Goal: Task Accomplishment & Management: Manage account settings

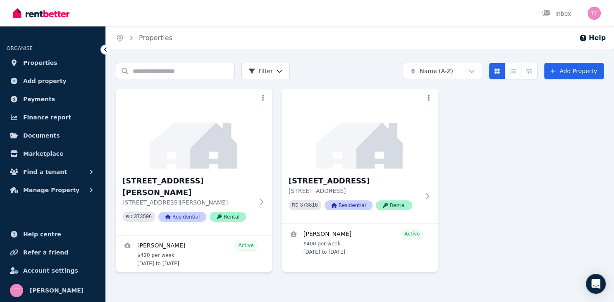
click at [596, 164] on div "[STREET_ADDRESS][PERSON_NAME] [STREET_ADDRESS][PERSON_NAME] PID 373506 Resident…" at bounding box center [360, 180] width 488 height 183
click at [36, 236] on span "Help centre" at bounding box center [42, 235] width 38 height 10
click at [37, 64] on span "Properties" at bounding box center [40, 63] width 34 height 10
click at [42, 191] on span "Manage Property" at bounding box center [51, 190] width 56 height 10
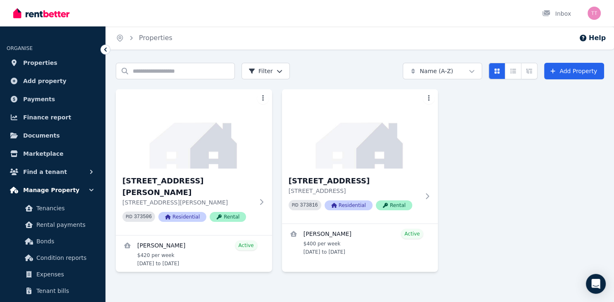
click at [93, 192] on icon "button" at bounding box center [91, 190] width 8 height 8
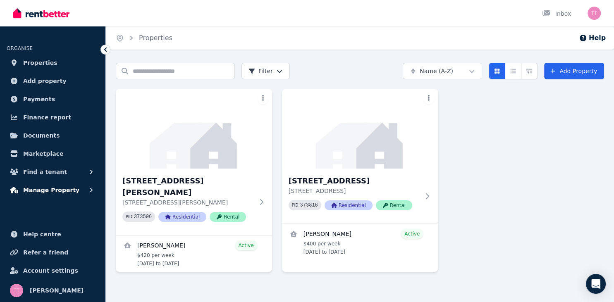
click at [93, 192] on icon "button" at bounding box center [91, 190] width 8 height 8
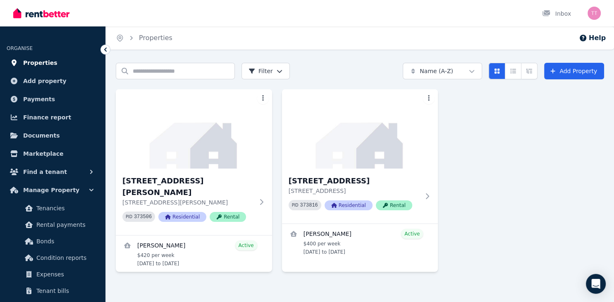
click at [36, 66] on span "Properties" at bounding box center [40, 63] width 34 height 10
click at [42, 62] on span "Properties" at bounding box center [40, 63] width 34 height 10
click at [145, 36] on link "Properties" at bounding box center [156, 38] width 34 height 8
click at [165, 71] on input "Search properties" at bounding box center [175, 71] width 119 height 17
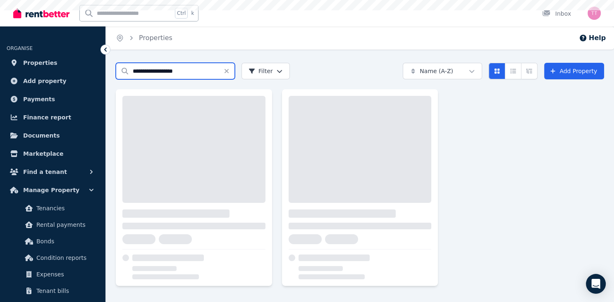
type input "**********"
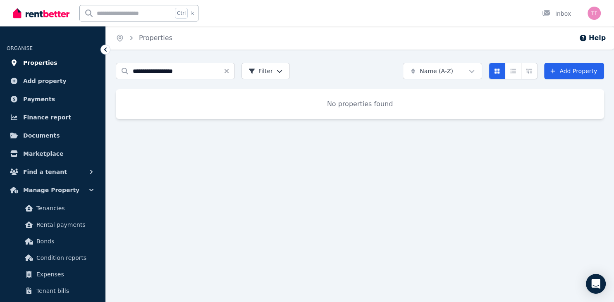
click at [56, 62] on link "Properties" at bounding box center [53, 63] width 92 height 17
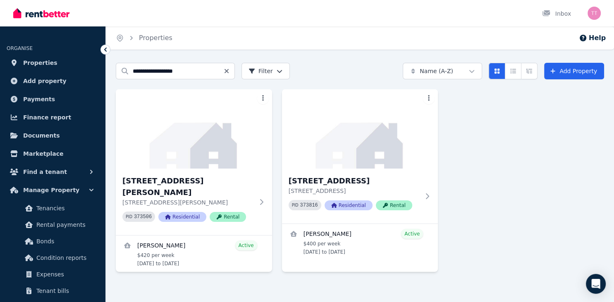
click at [228, 72] on icon "Clear search" at bounding box center [226, 71] width 7 height 7
click at [264, 199] on icon at bounding box center [263, 202] width 8 height 7
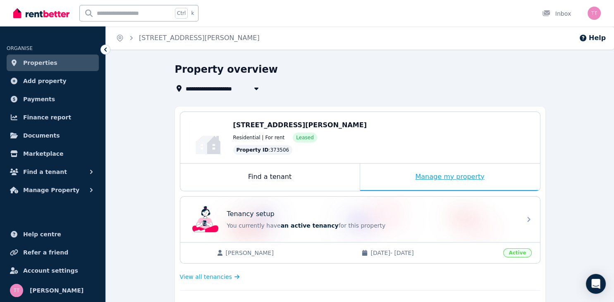
click at [448, 178] on div "Manage my property" at bounding box center [450, 177] width 180 height 27
click at [459, 177] on div "Manage my property" at bounding box center [450, 177] width 180 height 27
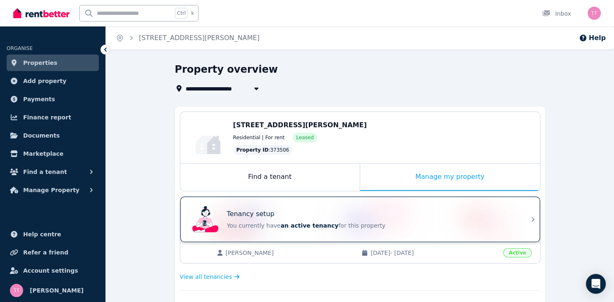
click at [531, 221] on icon at bounding box center [533, 220] width 10 height 10
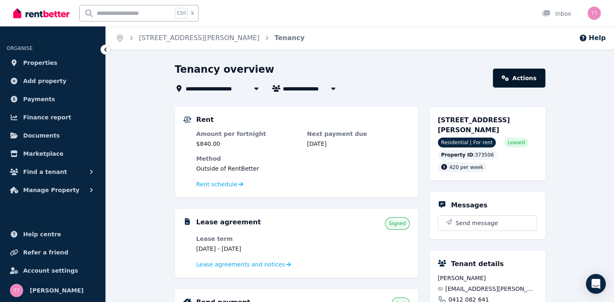
click at [528, 77] on link "Actions" at bounding box center [519, 78] width 52 height 19
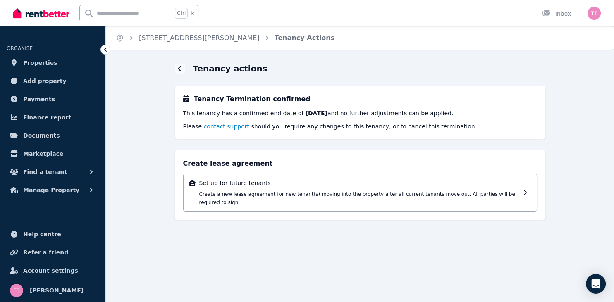
click at [216, 125] on span "contact support" at bounding box center [226, 126] width 46 height 7
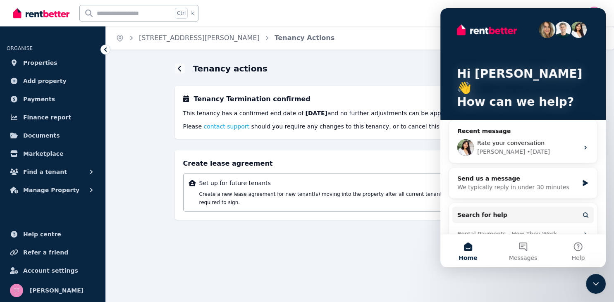
click at [366, 67] on div "Tenancy actions" at bounding box center [360, 69] width 371 height 12
click at [287, 148] on div "Tenancy actions Tenancy Termination confirmed This tenancy has a confirmed end …" at bounding box center [360, 149] width 371 height 172
click at [526, 255] on span "Messages" at bounding box center [523, 258] width 29 height 6
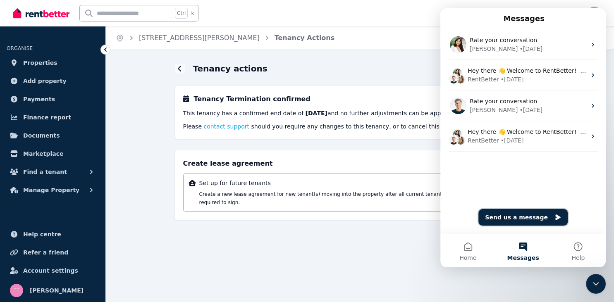
click at [515, 218] on button "Send us a message" at bounding box center [523, 217] width 89 height 17
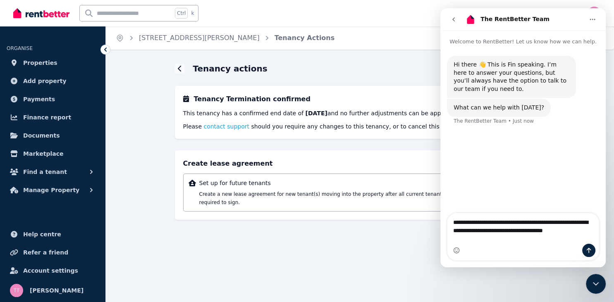
type textarea "**********"
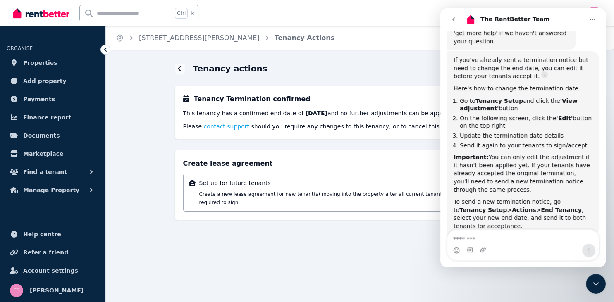
scroll to position [156, 0]
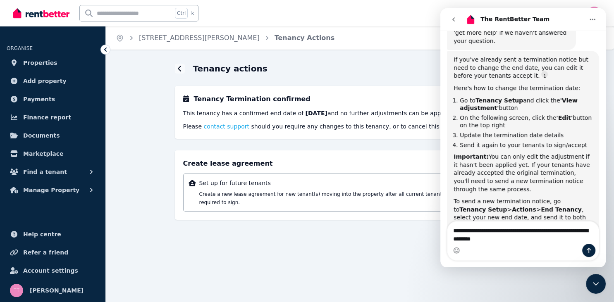
type textarea "**********"
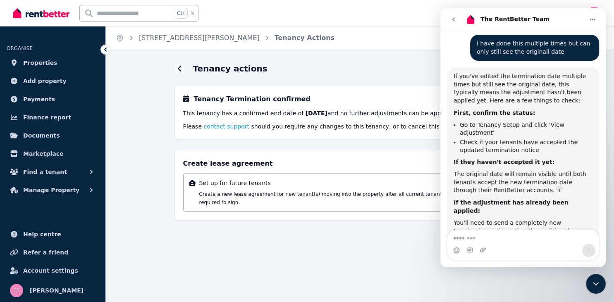
scroll to position [1, 0]
click at [340, 92] on div "Tenancy Termination confirmed This tenancy has a confirmed end date of 02/12/20…" at bounding box center [360, 112] width 371 height 53
click at [599, 281] on icon "Close Intercom Messenger" at bounding box center [596, 284] width 10 height 10
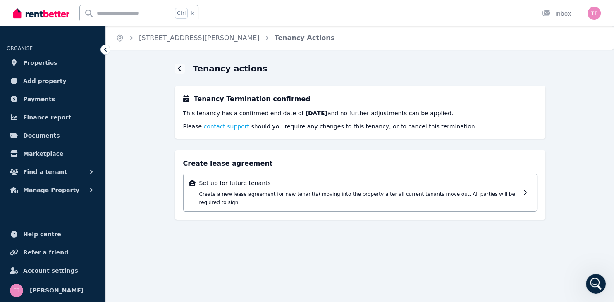
scroll to position [426, 0]
click at [588, 299] on div "Home 56 Weir Rd, Warragamba Tenancy Actions Tenancy actions Tenancy Termination…" at bounding box center [307, 151] width 614 height 302
click at [600, 285] on icon "Open Intercom Messenger" at bounding box center [596, 285] width 14 height 14
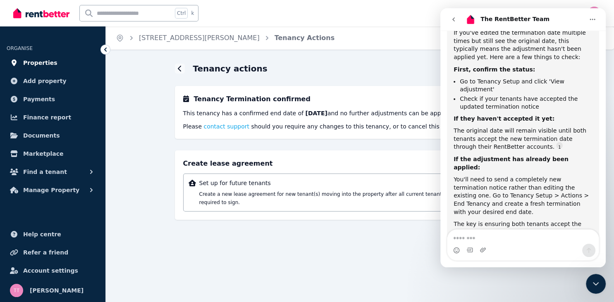
click at [50, 64] on span "Properties" at bounding box center [40, 63] width 34 height 10
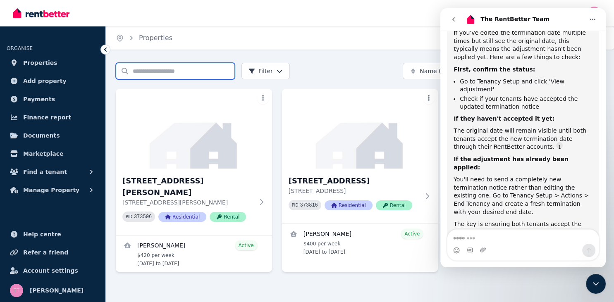
click at [182, 75] on input "Search properties" at bounding box center [175, 71] width 119 height 17
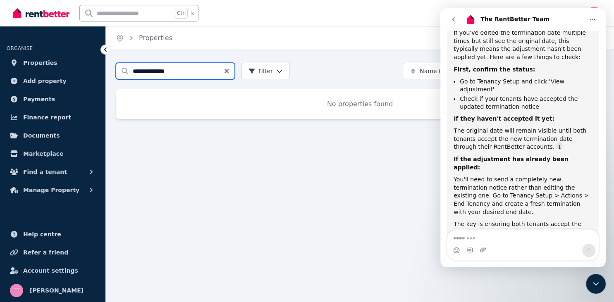
type input "**********"
click at [227, 70] on icon "Clear search" at bounding box center [226, 71] width 7 height 7
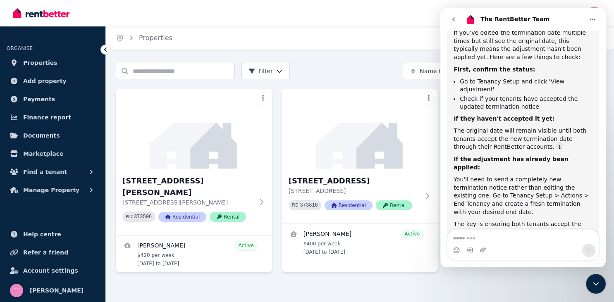
click at [601, 285] on div "Close Intercom Messenger" at bounding box center [596, 284] width 20 height 20
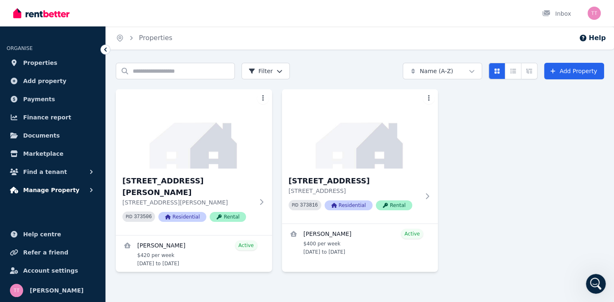
click at [72, 189] on button "Manage Property" at bounding box center [53, 190] width 92 height 17
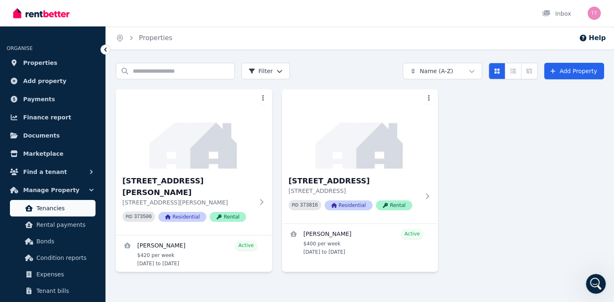
click at [50, 209] on span "Tenancies" at bounding box center [64, 208] width 56 height 10
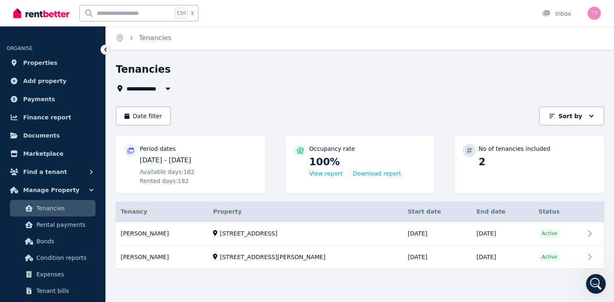
click at [598, 289] on icon "Open Intercom Messenger" at bounding box center [596, 285] width 14 height 14
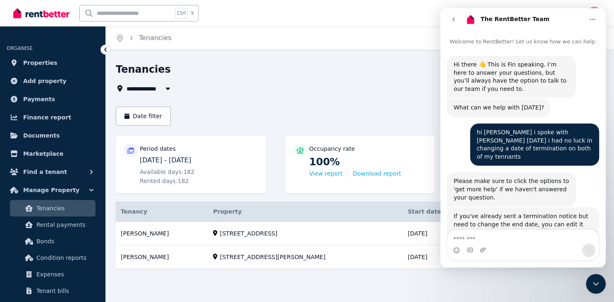
scroll to position [426, 0]
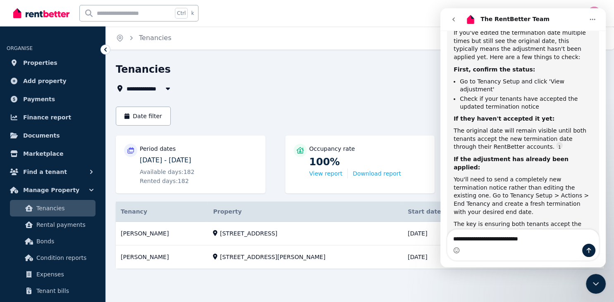
type textarea "**********"
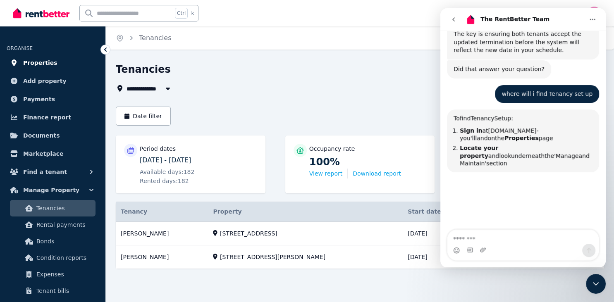
scroll to position [615, 0]
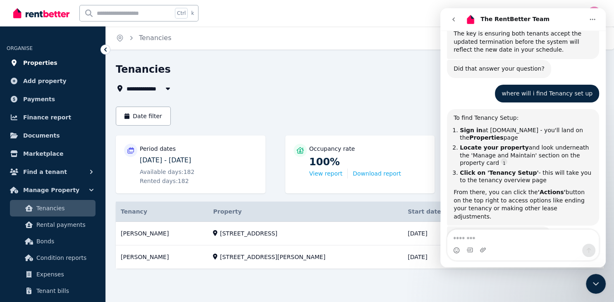
click at [47, 62] on span "Properties" at bounding box center [40, 63] width 34 height 10
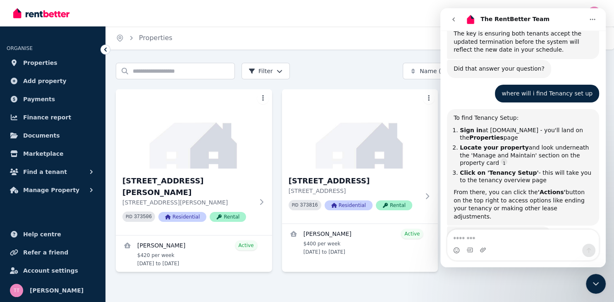
click at [596, 287] on icon "Close Intercom Messenger" at bounding box center [596, 284] width 10 height 10
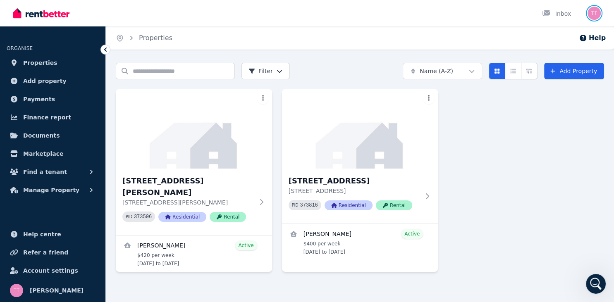
click at [591, 11] on img "button" at bounding box center [594, 13] width 13 height 13
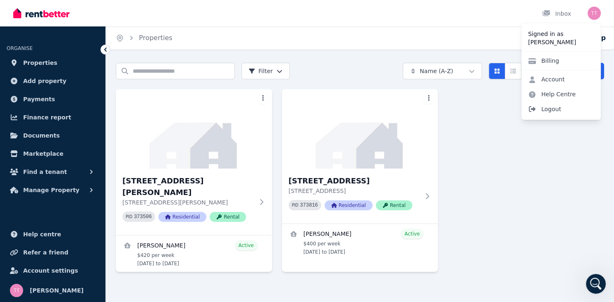
click at [548, 110] on span "Logout" at bounding box center [561, 109] width 79 height 15
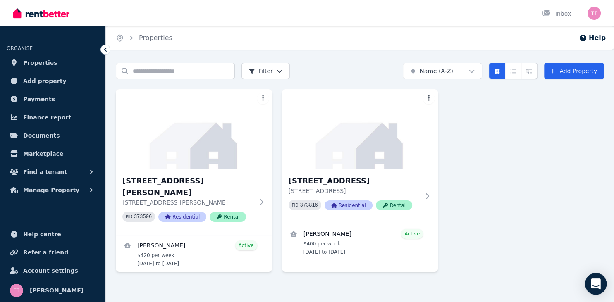
click at [595, 289] on icon "Open Intercom Messenger" at bounding box center [596, 284] width 11 height 11
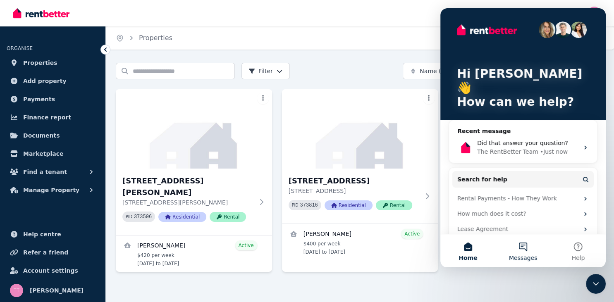
click at [524, 249] on button "Messages" at bounding box center [522, 251] width 55 height 33
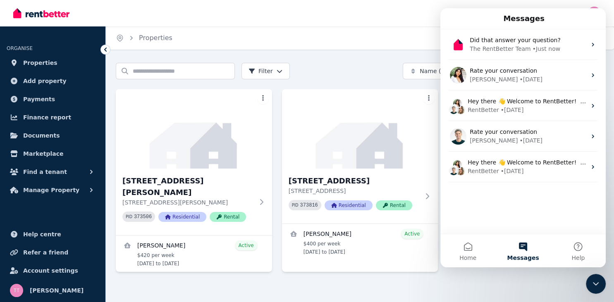
click at [519, 252] on button "Messages" at bounding box center [522, 251] width 55 height 33
click at [521, 244] on button "Messages" at bounding box center [522, 251] width 55 height 33
click at [522, 259] on span "Messages" at bounding box center [523, 258] width 32 height 6
click at [528, 247] on button "Messages" at bounding box center [522, 251] width 55 height 33
click at [589, 287] on div "Close Intercom Messenger" at bounding box center [596, 284] width 20 height 20
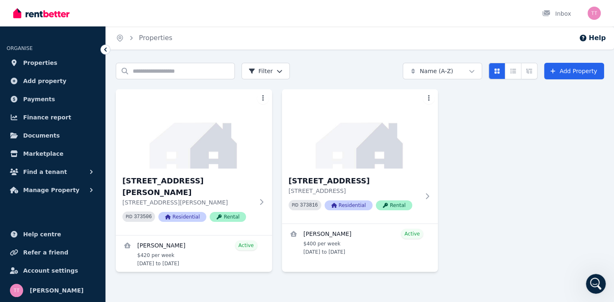
click at [589, 287] on div "Open Intercom Messenger" at bounding box center [595, 283] width 27 height 27
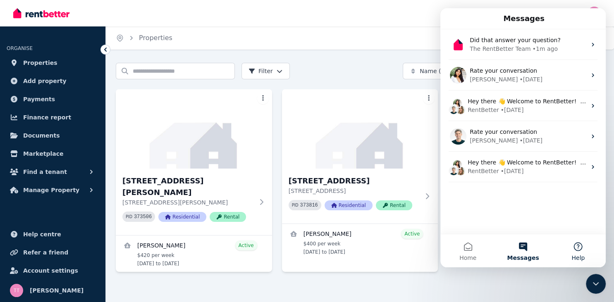
click at [582, 252] on button "Help" at bounding box center [578, 251] width 55 height 33
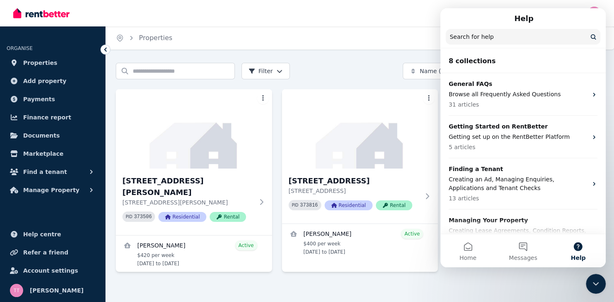
click at [509, 280] on div at bounding box center [360, 287] width 488 height 15
click at [264, 199] on icon at bounding box center [263, 202] width 8 height 7
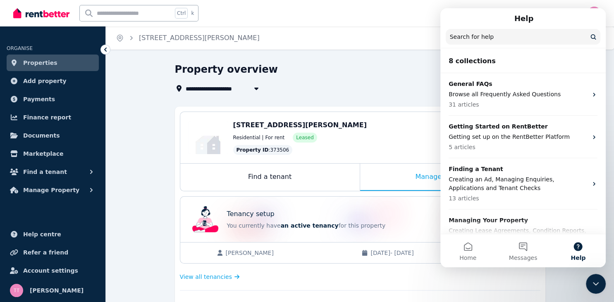
click at [330, 253] on span "[PERSON_NAME]" at bounding box center [290, 253] width 128 height 8
click at [385, 76] on div "Property overview" at bounding box center [358, 71] width 366 height 16
click at [587, 283] on div "Close Intercom Messenger" at bounding box center [596, 284] width 20 height 20
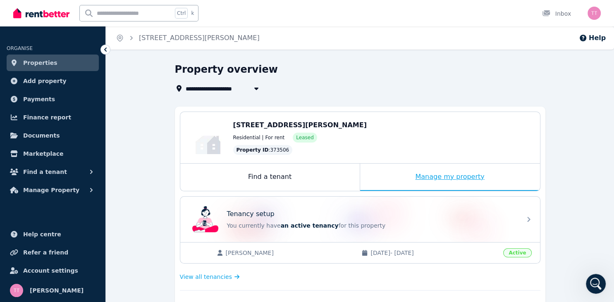
click at [455, 176] on div "Manage my property" at bounding box center [450, 177] width 180 height 27
click at [57, 62] on link "Properties" at bounding box center [53, 63] width 92 height 17
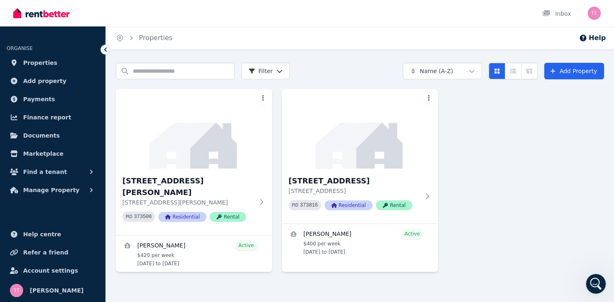
click at [602, 32] on div "Help" at bounding box center [593, 38] width 34 height 15
click at [596, 286] on icon "Open Intercom Messenger" at bounding box center [596, 285] width 14 height 14
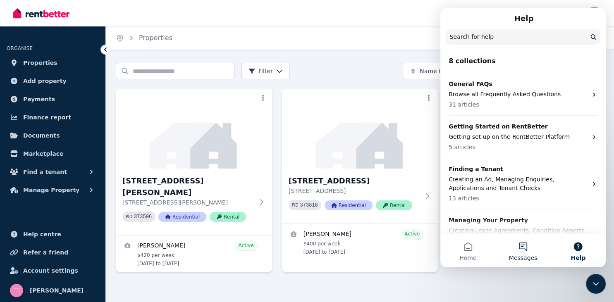
click at [523, 247] on button "Messages" at bounding box center [522, 251] width 55 height 33
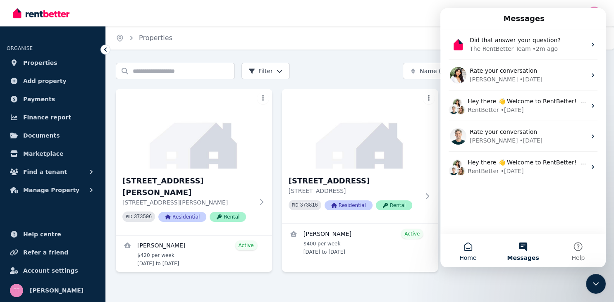
click at [467, 251] on button "Home" at bounding box center [467, 251] width 55 height 33
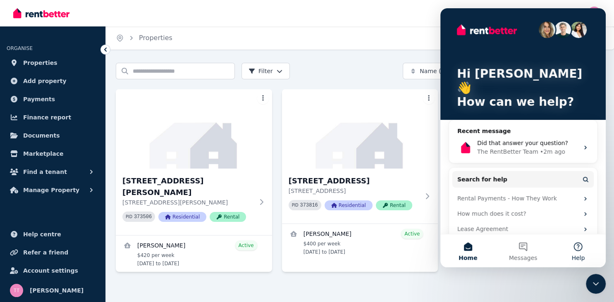
click at [580, 256] on span "Help" at bounding box center [578, 258] width 13 height 6
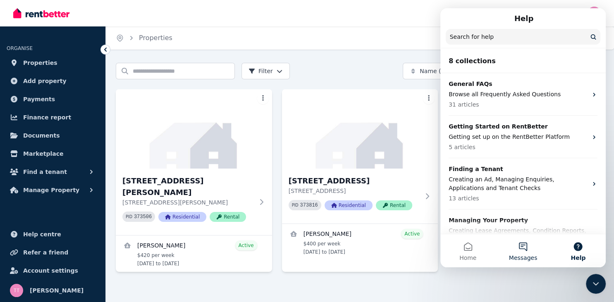
click at [524, 251] on button "Messages" at bounding box center [522, 251] width 55 height 33
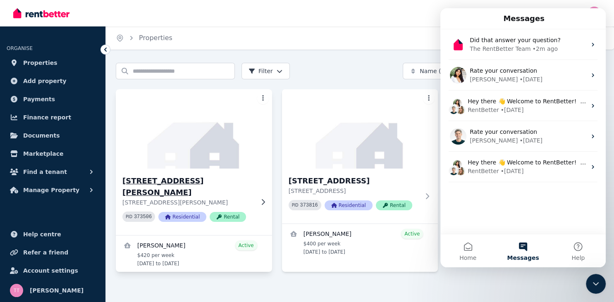
click at [261, 199] on icon at bounding box center [263, 202] width 8 height 7
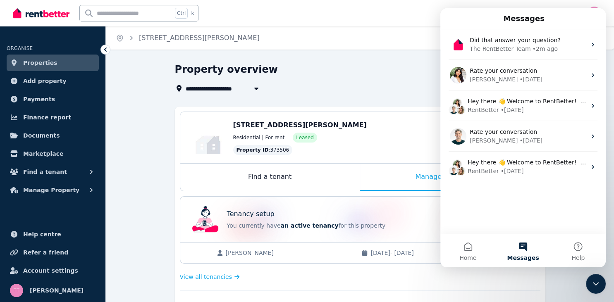
click at [337, 76] on div "Property overview" at bounding box center [358, 71] width 366 height 16
click at [38, 191] on span "Manage Property" at bounding box center [51, 190] width 56 height 10
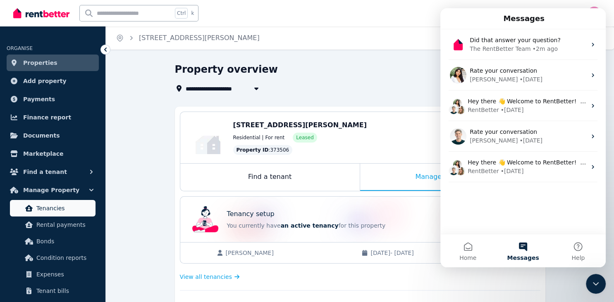
click at [41, 206] on span "Tenancies" at bounding box center [64, 208] width 56 height 10
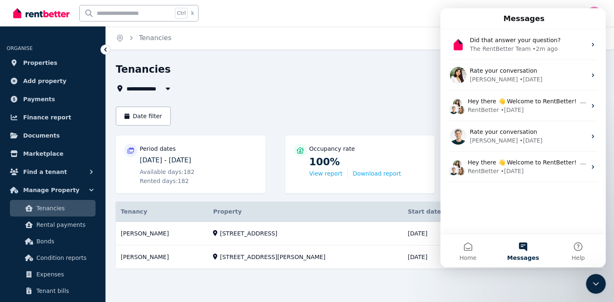
click at [303, 98] on div "**********" at bounding box center [360, 173] width 488 height 221
click at [594, 285] on icon "Close Intercom Messenger" at bounding box center [596, 284] width 10 height 10
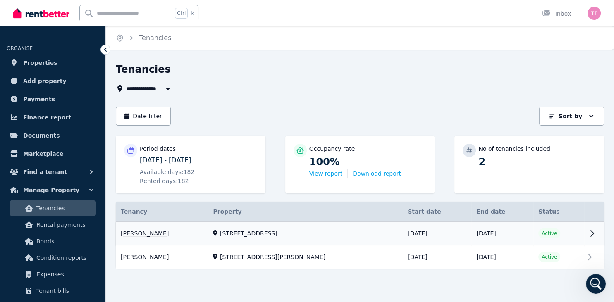
click at [589, 232] on link "View property details" at bounding box center [360, 234] width 488 height 24
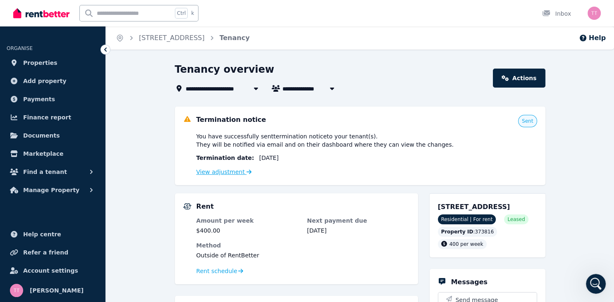
click at [227, 172] on link "View adjustment" at bounding box center [223, 172] width 55 height 7
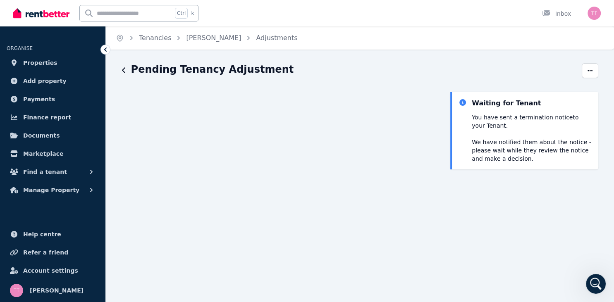
click at [124, 70] on icon "button" at bounding box center [124, 70] width 4 height 7
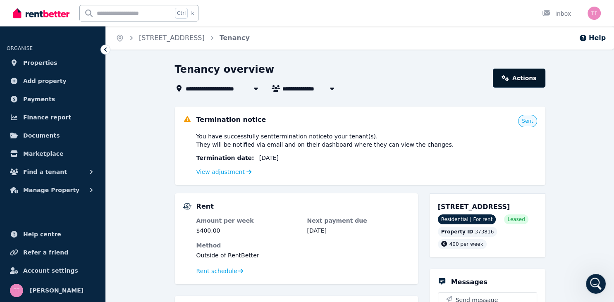
click at [534, 80] on link "Actions" at bounding box center [519, 78] width 52 height 19
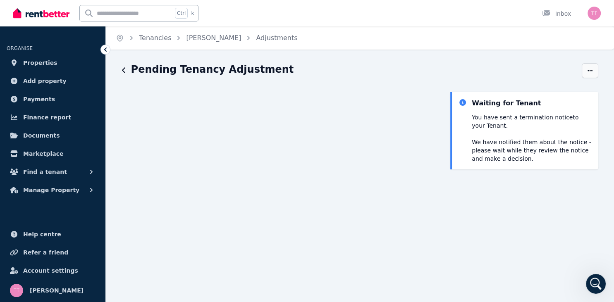
click at [593, 74] on span "button" at bounding box center [590, 70] width 17 height 15
click at [524, 110] on span "Edit" at bounding box center [555, 111] width 73 height 10
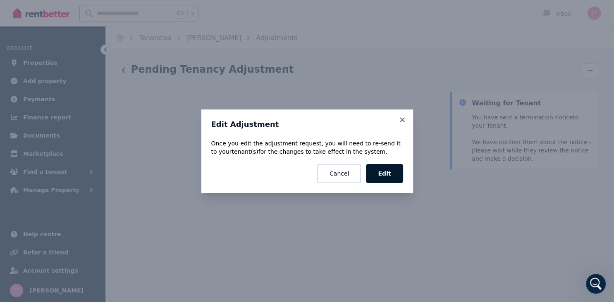
click at [383, 171] on button "Edit" at bounding box center [384, 173] width 37 height 19
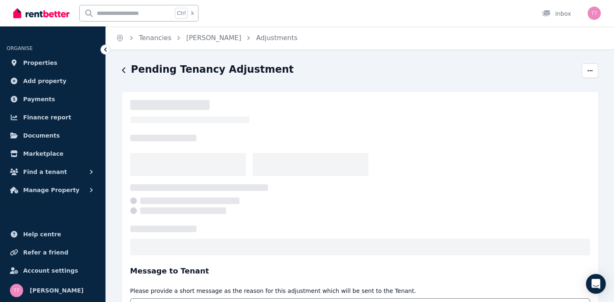
select select "*****"
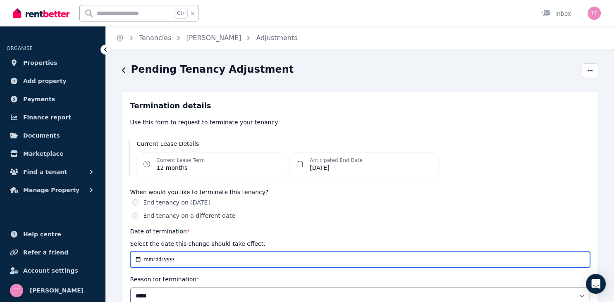
click at [177, 259] on input "**********" at bounding box center [360, 259] width 460 height 17
type input "**********"
select select "*****"
type input "**********"
click at [267, 253] on input "**********" at bounding box center [360, 259] width 460 height 17
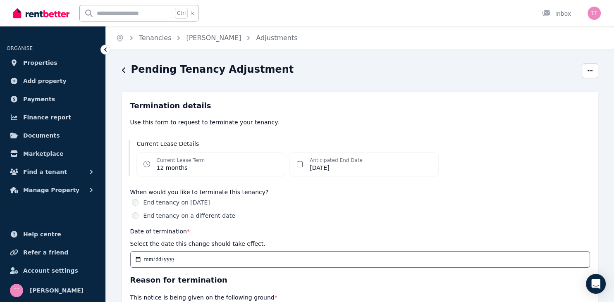
click at [407, 229] on div "Date of termination * Select the date this change should take effect." at bounding box center [360, 238] width 460 height 22
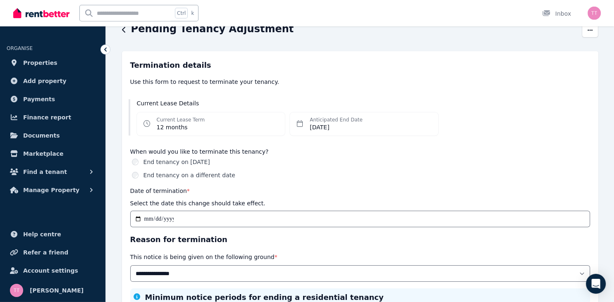
scroll to position [41, 0]
click at [300, 125] on icon at bounding box center [300, 123] width 7 height 7
click at [327, 127] on dd "Thu, 18 Dec 2025" at bounding box center [336, 126] width 53 height 8
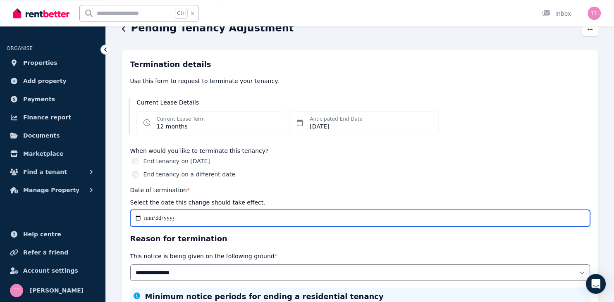
click at [358, 218] on input "**********" at bounding box center [360, 218] width 460 height 17
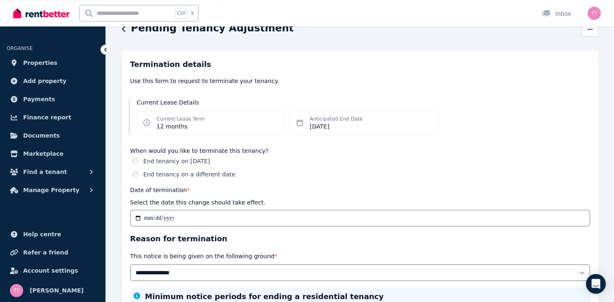
click at [395, 186] on div "Date of termination * Select the date this change should take effect." at bounding box center [360, 196] width 460 height 22
click at [349, 128] on dd "Thu, 18 Dec 2025" at bounding box center [336, 126] width 53 height 8
click at [355, 127] on dd "Thu, 18 Dec 2025" at bounding box center [336, 126] width 53 height 8
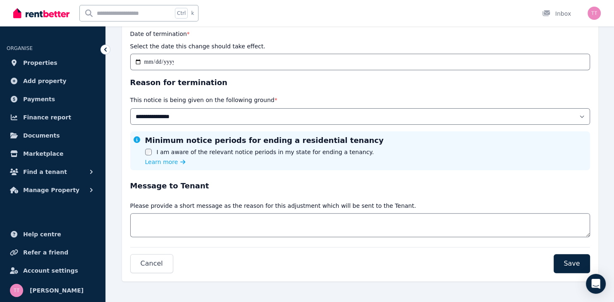
scroll to position [199, 0]
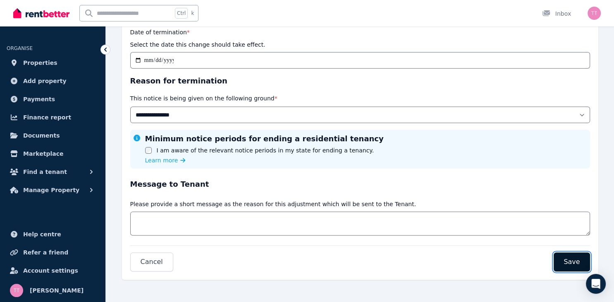
click at [574, 262] on span "Save" at bounding box center [572, 262] width 16 height 10
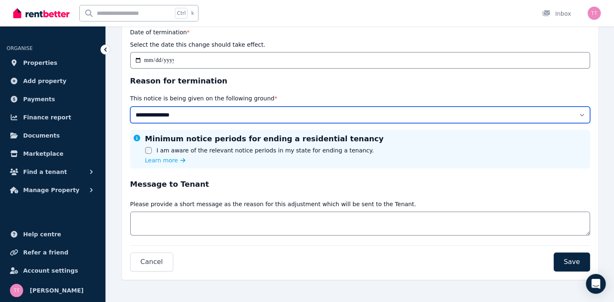
select select "**********"
click option "**********" at bounding box center [0, 0] width 0 height 0
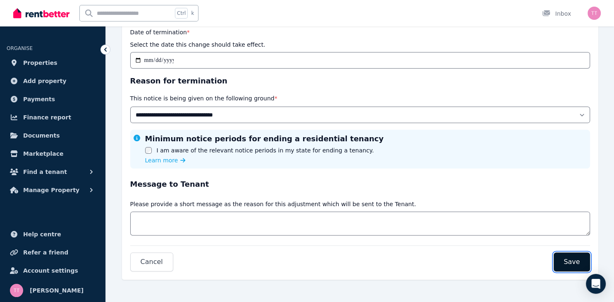
click at [582, 261] on button "Save" at bounding box center [572, 262] width 36 height 19
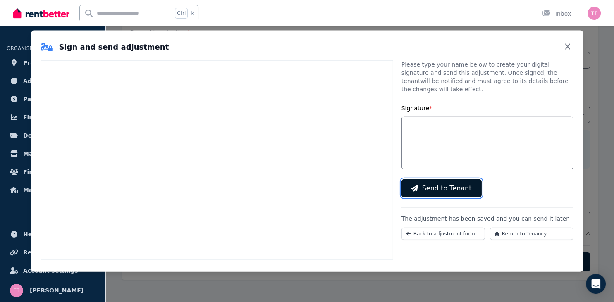
click at [445, 183] on span "Send to Tenant" at bounding box center [447, 188] width 50 height 10
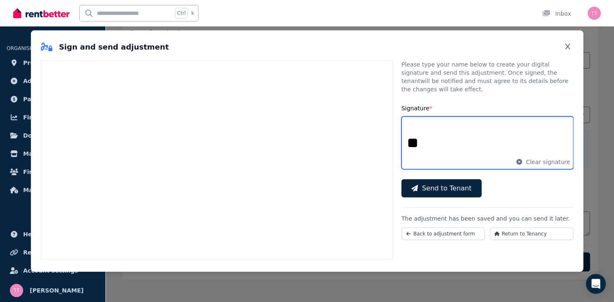
type input "*"
type input "*******"
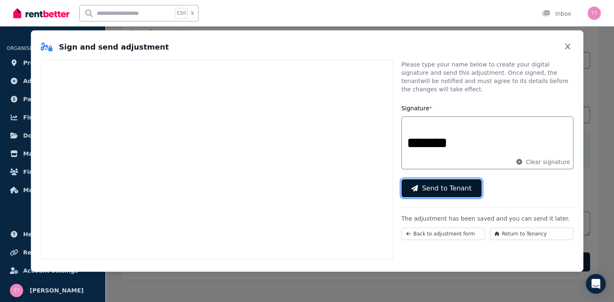
click at [446, 183] on span "Send to Tenant" at bounding box center [447, 188] width 50 height 10
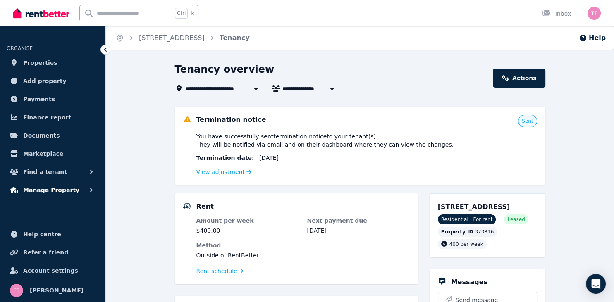
click at [55, 191] on span "Manage Property" at bounding box center [51, 190] width 56 height 10
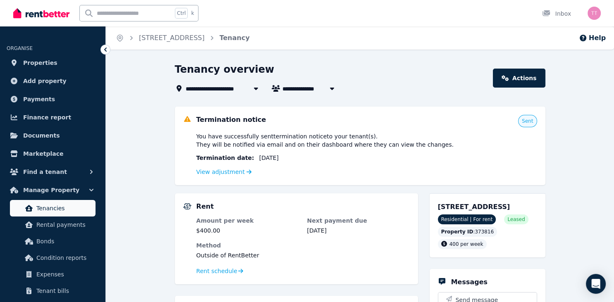
click at [51, 207] on span "Tenancies" at bounding box center [64, 208] width 56 height 10
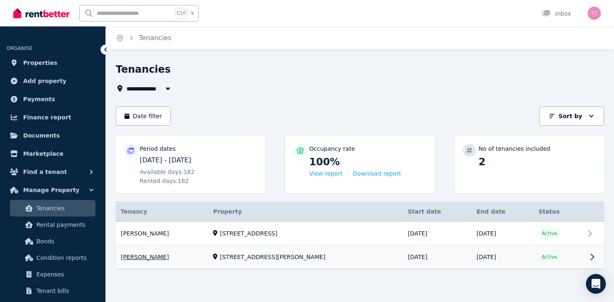
click at [151, 258] on link "View property details" at bounding box center [360, 257] width 488 height 23
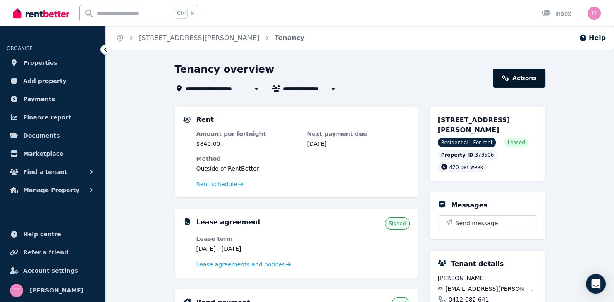
click at [536, 77] on link "Actions" at bounding box center [519, 78] width 52 height 19
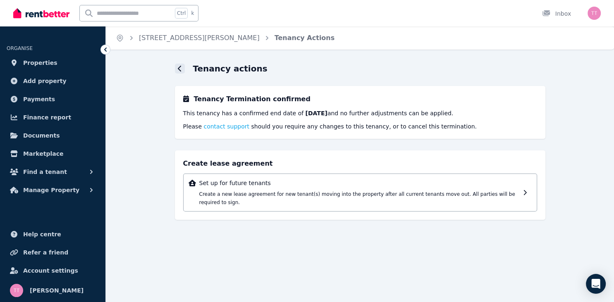
click at [182, 72] on div at bounding box center [180, 69] width 10 height 10
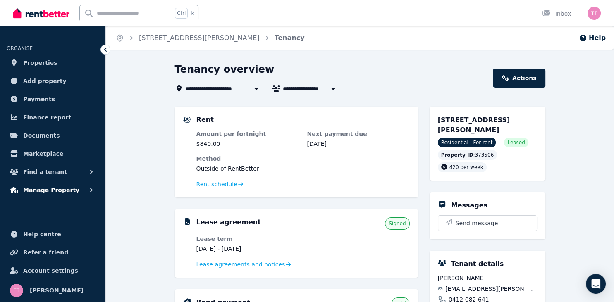
click at [55, 190] on span "Manage Property" at bounding box center [51, 190] width 56 height 10
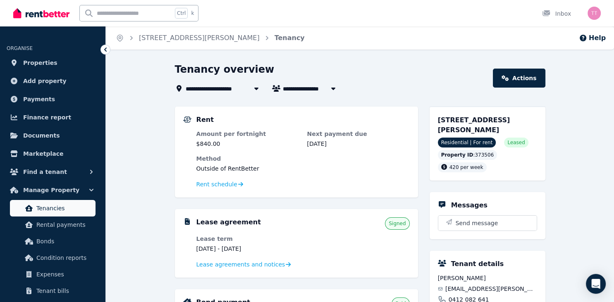
click at [46, 208] on span "Tenancies" at bounding box center [64, 208] width 56 height 10
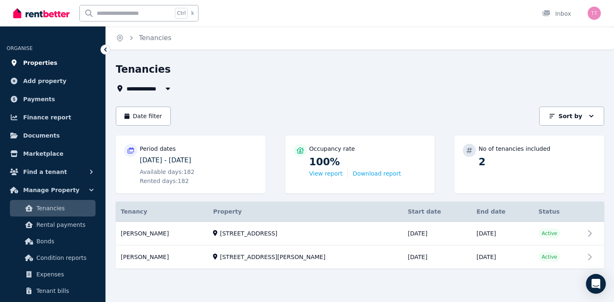
click at [43, 64] on span "Properties" at bounding box center [40, 63] width 34 height 10
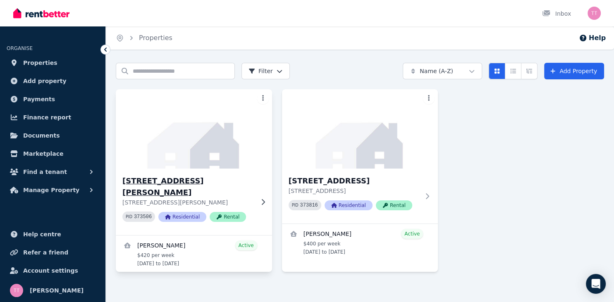
click at [263, 199] on icon at bounding box center [263, 202] width 8 height 7
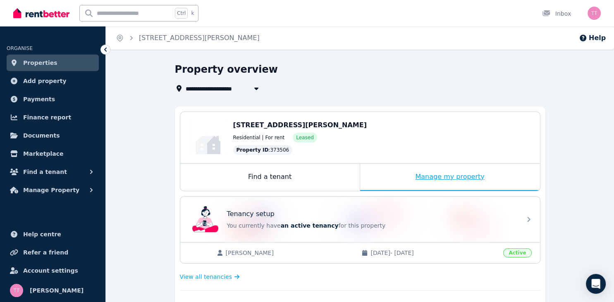
click at [456, 177] on div "Manage my property" at bounding box center [450, 177] width 180 height 27
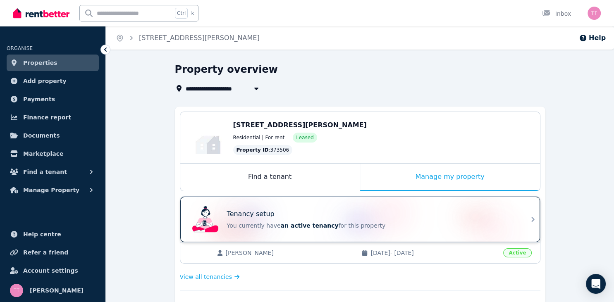
click at [307, 225] on span "an active tenancy" at bounding box center [310, 226] width 58 height 7
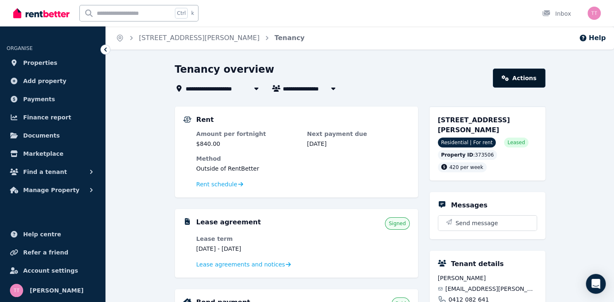
click at [522, 77] on link "Actions" at bounding box center [519, 78] width 52 height 19
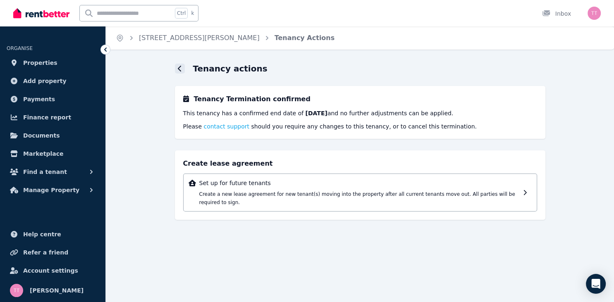
click at [182, 67] on icon at bounding box center [180, 68] width 4 height 7
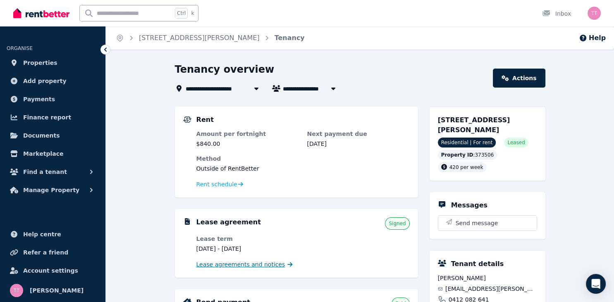
click at [255, 266] on span "Lease agreements and notices" at bounding box center [240, 265] width 89 height 8
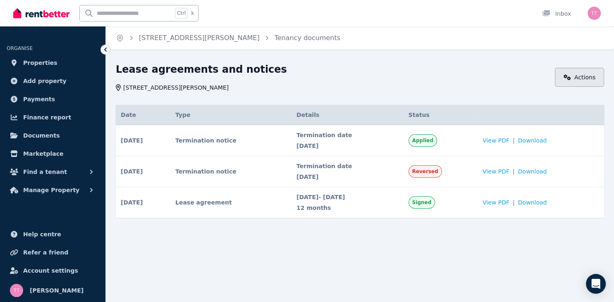
click at [584, 77] on link "Actions" at bounding box center [579, 77] width 49 height 19
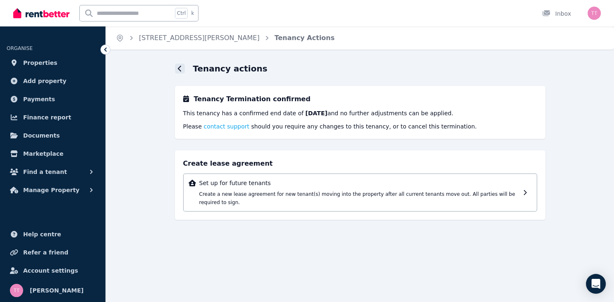
click at [177, 69] on div at bounding box center [180, 69] width 10 height 10
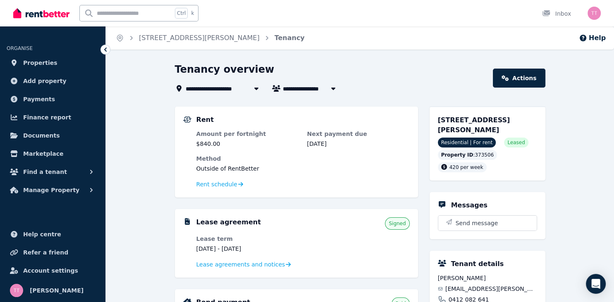
click at [256, 90] on icon at bounding box center [256, 88] width 8 height 7
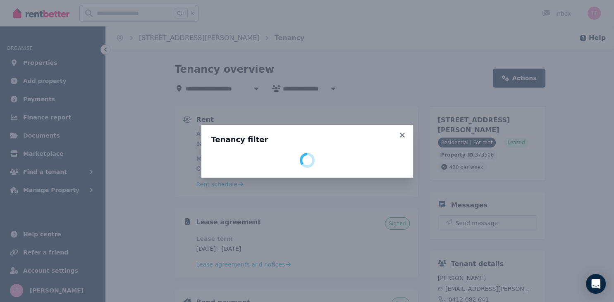
select select "**********"
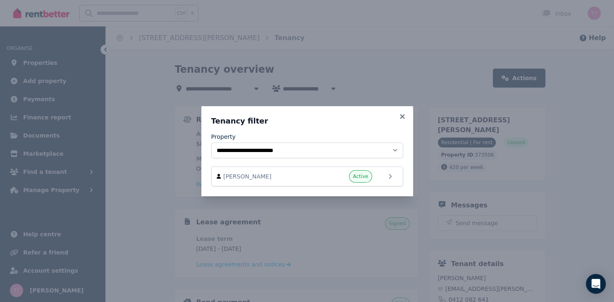
click at [348, 63] on div "**********" at bounding box center [307, 151] width 614 height 302
click at [517, 74] on div "**********" at bounding box center [307, 151] width 614 height 302
click at [403, 118] on icon at bounding box center [402, 116] width 5 height 5
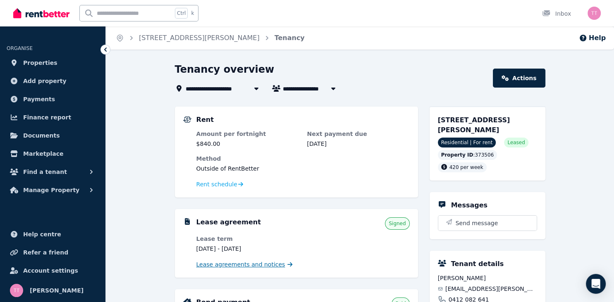
click at [250, 265] on span "Lease agreements and notices" at bounding box center [240, 265] width 89 height 8
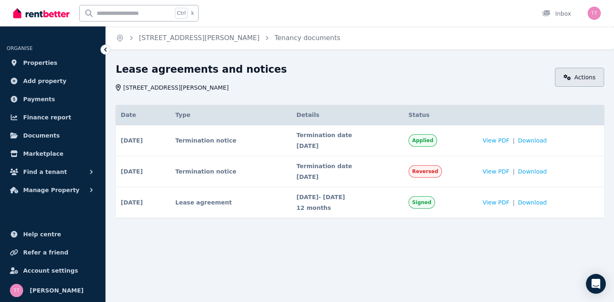
click at [586, 78] on link "Actions" at bounding box center [579, 77] width 49 height 19
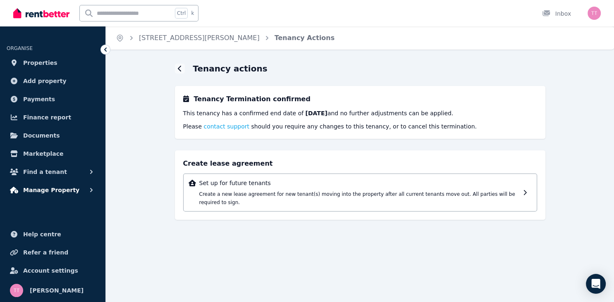
click at [54, 187] on span "Manage Property" at bounding box center [51, 190] width 56 height 10
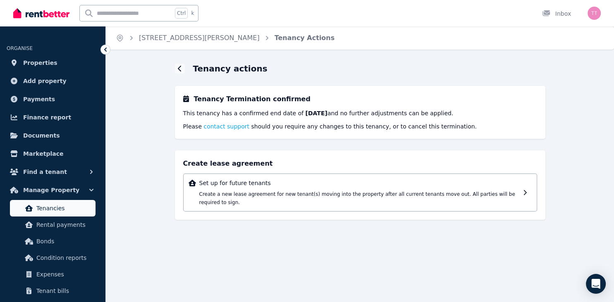
click at [49, 208] on span "Tenancies" at bounding box center [64, 208] width 56 height 10
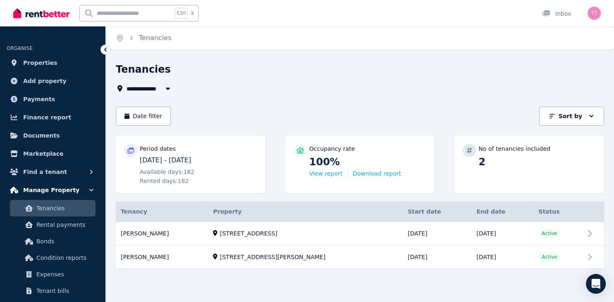
click at [37, 189] on span "Manage Property" at bounding box center [51, 190] width 56 height 10
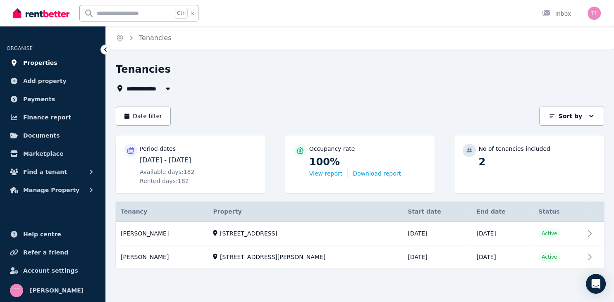
click at [38, 65] on span "Properties" at bounding box center [40, 63] width 34 height 10
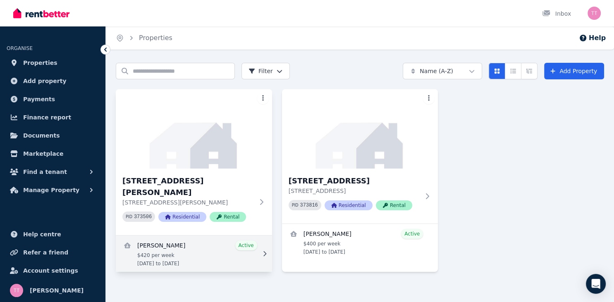
click at [248, 236] on link "View details for Elleisha Connolly" at bounding box center [194, 254] width 156 height 36
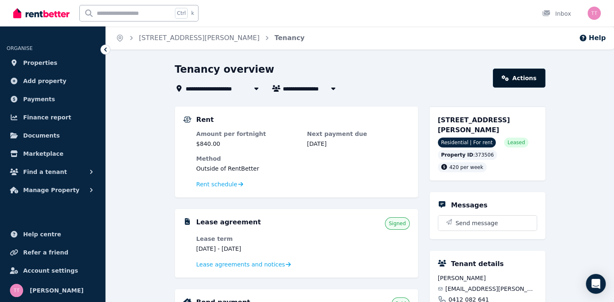
click at [528, 78] on link "Actions" at bounding box center [519, 78] width 52 height 19
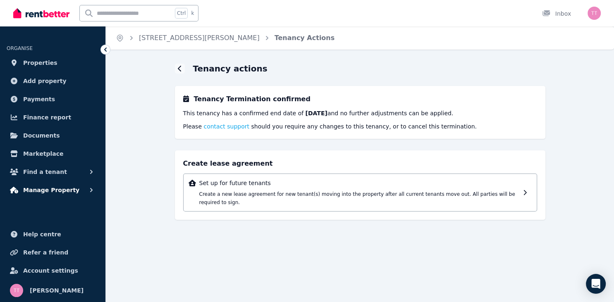
click at [68, 191] on span "Manage Property" at bounding box center [51, 190] width 56 height 10
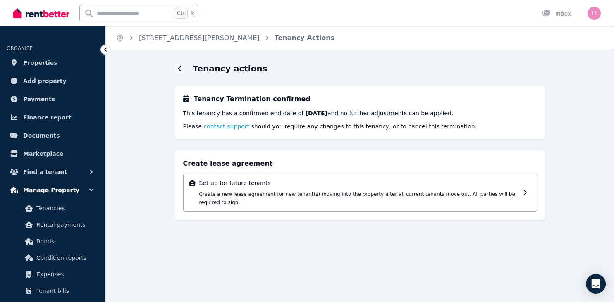
click at [90, 191] on icon "button" at bounding box center [91, 190] width 8 height 8
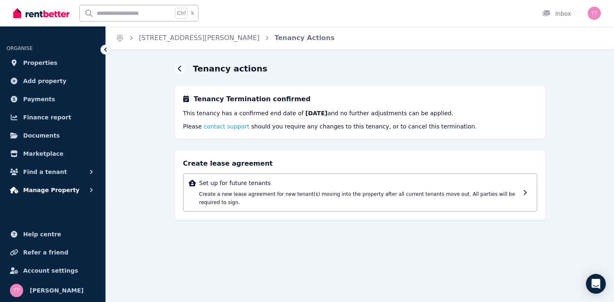
click at [65, 190] on span "Manage Property" at bounding box center [51, 190] width 56 height 10
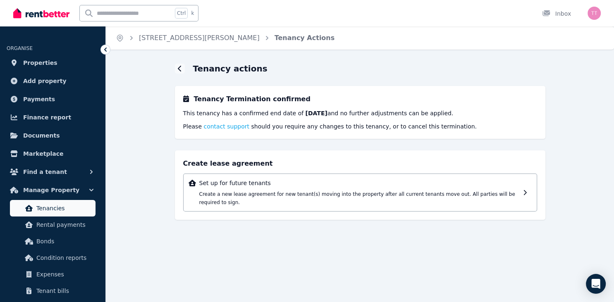
click at [60, 206] on span "Tenancies" at bounding box center [64, 208] width 56 height 10
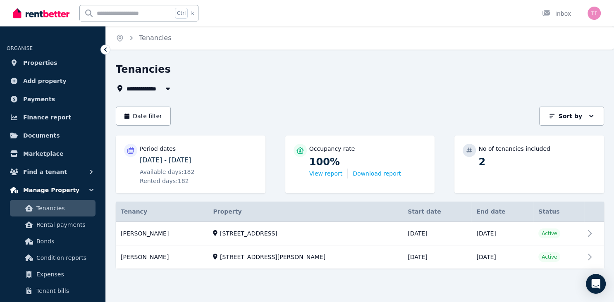
click at [52, 191] on span "Manage Property" at bounding box center [51, 190] width 56 height 10
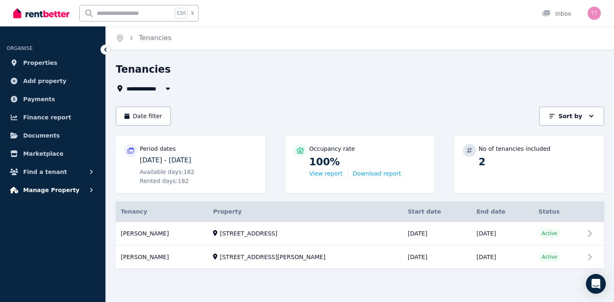
click at [52, 191] on span "Manage Property" at bounding box center [51, 190] width 56 height 10
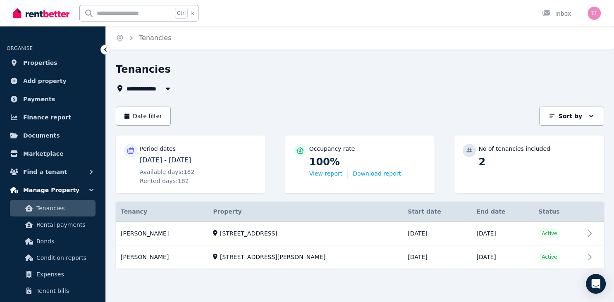
click at [89, 191] on icon "button" at bounding box center [91, 190] width 8 height 8
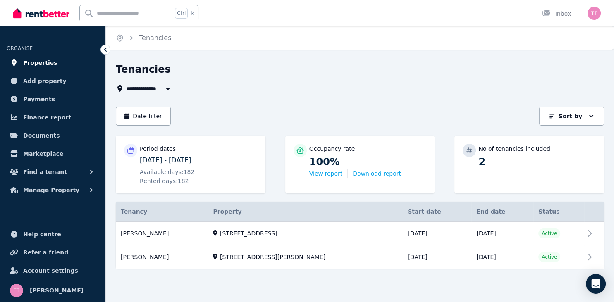
click at [34, 67] on span "Properties" at bounding box center [40, 63] width 34 height 10
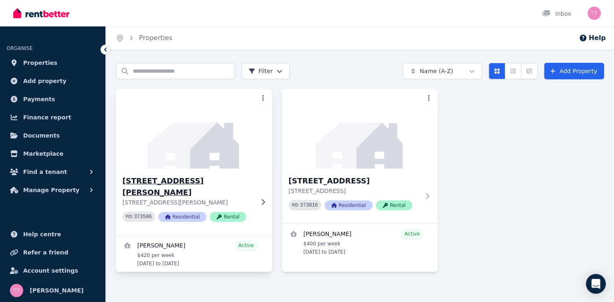
click at [262, 199] on icon at bounding box center [263, 202] width 8 height 7
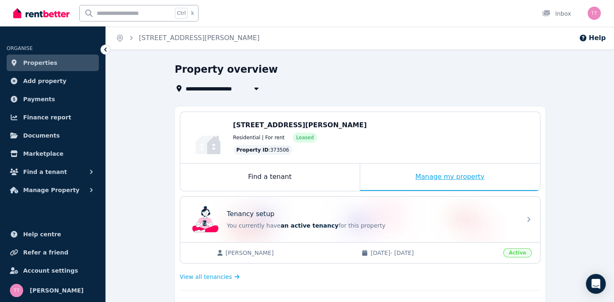
click at [448, 177] on div "Manage my property" at bounding box center [450, 177] width 180 height 27
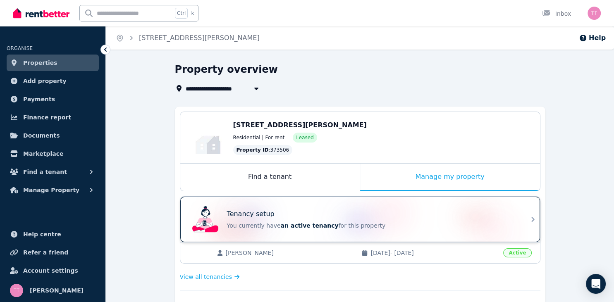
click at [295, 223] on span "an active tenancy" at bounding box center [310, 226] width 58 height 7
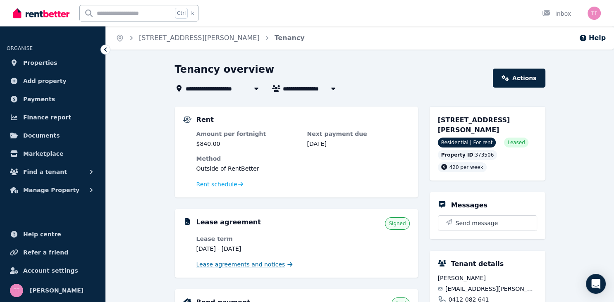
click at [245, 265] on span "Lease agreements and notices" at bounding box center [240, 265] width 89 height 8
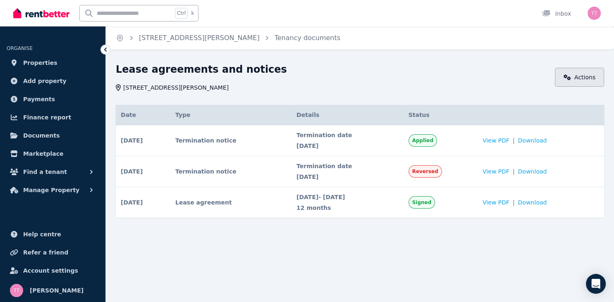
click at [576, 78] on link "Actions" at bounding box center [579, 77] width 49 height 19
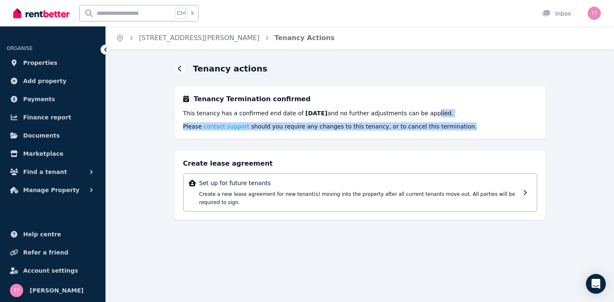
drag, startPoint x: 421, startPoint y: 110, endPoint x: 443, endPoint y: 124, distance: 26.5
click at [443, 124] on div "Tenancy Termination confirmed This tenancy has a confirmed end date of 02/12/20…" at bounding box center [360, 112] width 354 height 36
click at [455, 123] on p "Please contact support should you require any changes to this tenancy, or to ca…" at bounding box center [360, 126] width 354 height 8
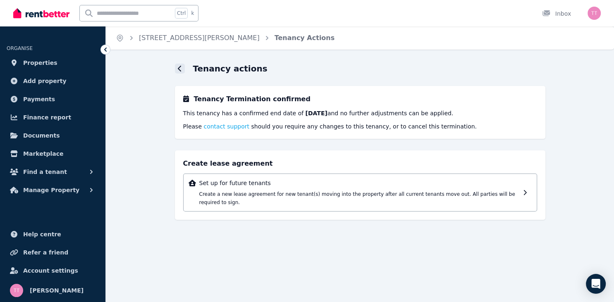
click at [178, 65] on icon at bounding box center [180, 68] width 4 height 7
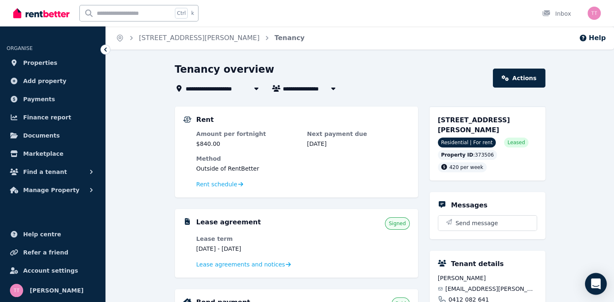
click at [598, 288] on icon "Open Intercom Messenger" at bounding box center [596, 284] width 10 height 11
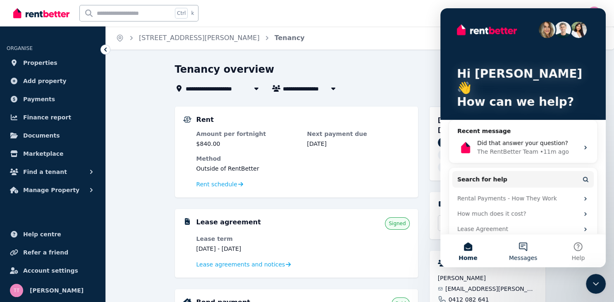
click at [525, 249] on button "Messages" at bounding box center [522, 251] width 55 height 33
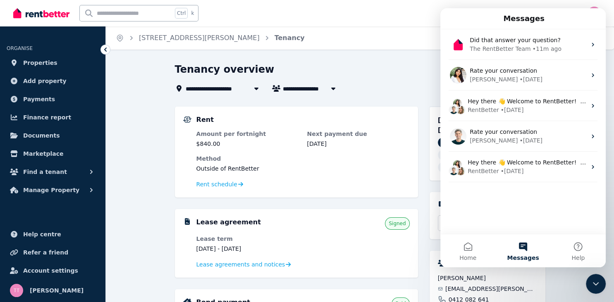
click at [525, 249] on button "Messages" at bounding box center [522, 251] width 55 height 33
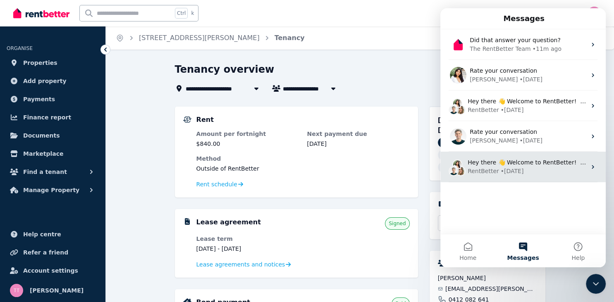
click at [532, 169] on div "RentBetter • 38w ago" at bounding box center [527, 171] width 119 height 9
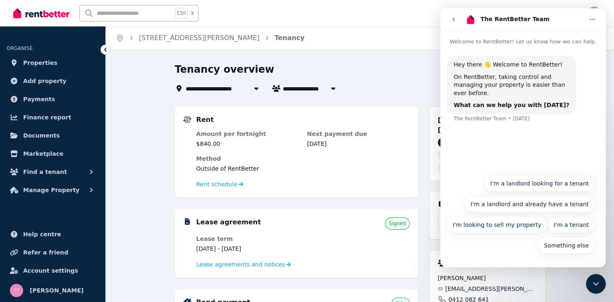
click at [502, 259] on div "Something else I'm a landlord looking for a tenant I'm a landlord and already h…" at bounding box center [522, 215] width 165 height 91
click at [560, 247] on button "Something else" at bounding box center [566, 245] width 57 height 17
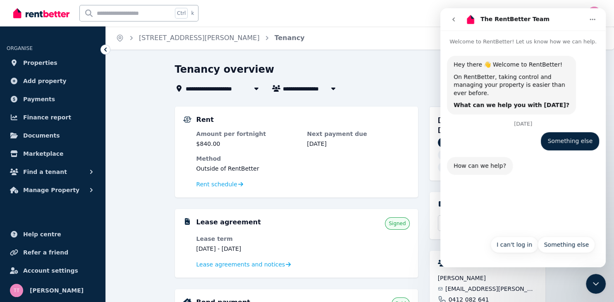
click at [476, 162] on div "How can we help?" at bounding box center [480, 166] width 53 height 8
click at [466, 176] on div "How can we help? The RentBetter Team • Just now" at bounding box center [523, 175] width 152 height 36
click at [491, 233] on div "Something else I can't log in Something else" at bounding box center [522, 245] width 165 height 29
click at [560, 246] on button "Something else" at bounding box center [566, 245] width 57 height 17
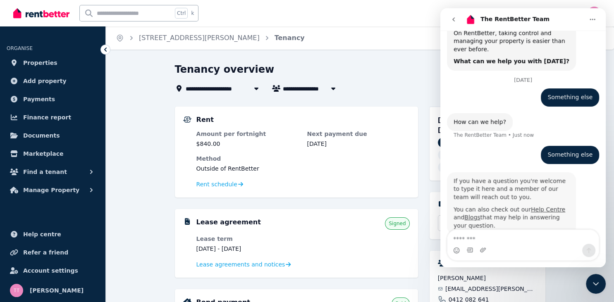
click at [501, 261] on div "Intercom messenger" at bounding box center [522, 249] width 165 height 38
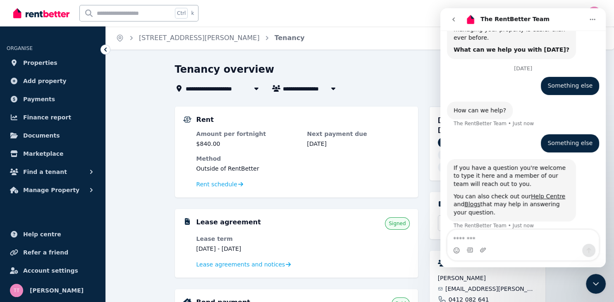
scroll to position [56, 0]
click at [501, 261] on div "Intercom messenger" at bounding box center [522, 249] width 165 height 38
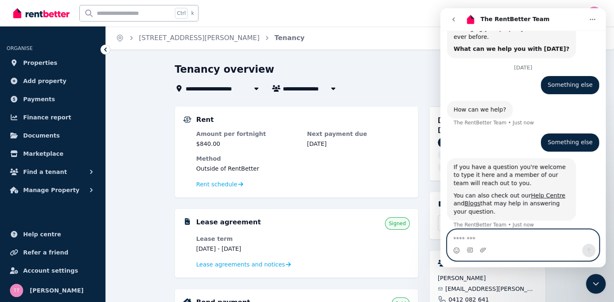
click at [464, 237] on textarea "Message…" at bounding box center [523, 237] width 151 height 14
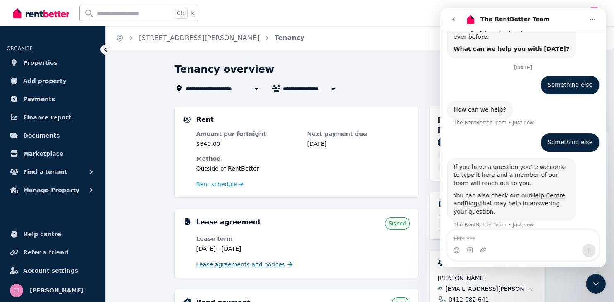
click at [255, 265] on span "Lease agreements and notices" at bounding box center [240, 265] width 89 height 8
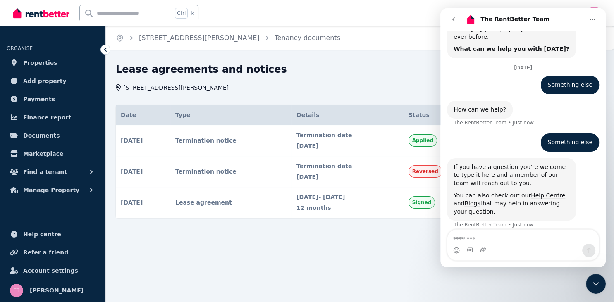
click at [220, 146] on td "Termination notice" at bounding box center [230, 140] width 121 height 31
click at [386, 206] on span "12 months" at bounding box center [348, 208] width 102 height 8
click at [433, 169] on span "Reversed" at bounding box center [425, 171] width 26 height 7
click at [431, 142] on span "Applied" at bounding box center [422, 140] width 21 height 7
click at [275, 33] on span "Tenancy documents" at bounding box center [308, 38] width 66 height 10
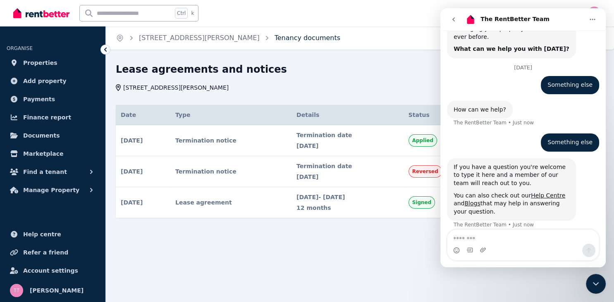
click at [275, 41] on link "Tenancy documents" at bounding box center [308, 38] width 66 height 8
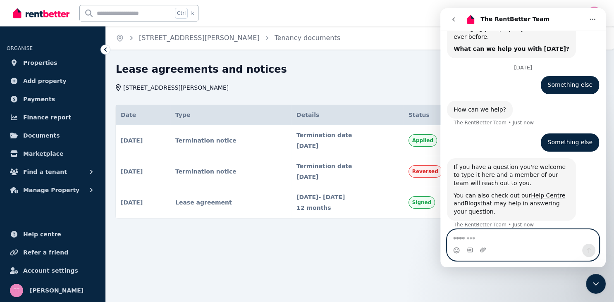
click at [471, 240] on textarea "Message…" at bounding box center [523, 237] width 151 height 14
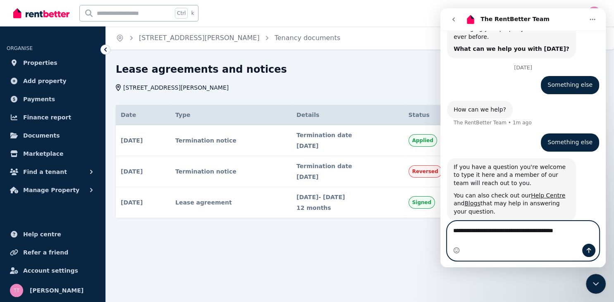
type textarea "**********"
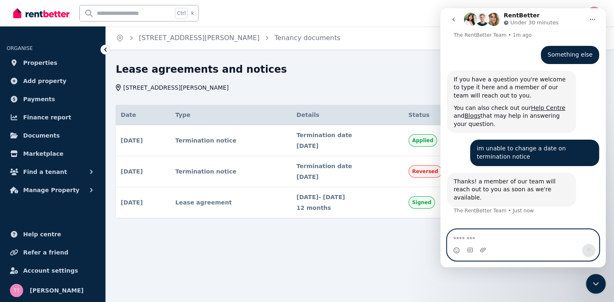
scroll to position [145, 0]
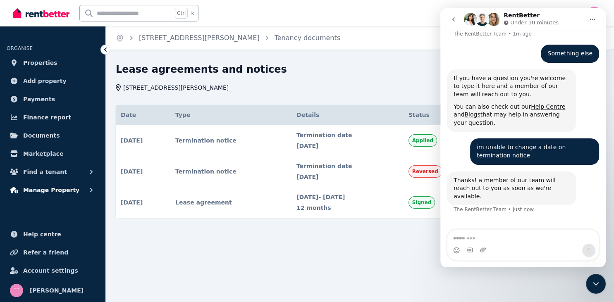
click at [58, 189] on span "Manage Property" at bounding box center [51, 190] width 56 height 10
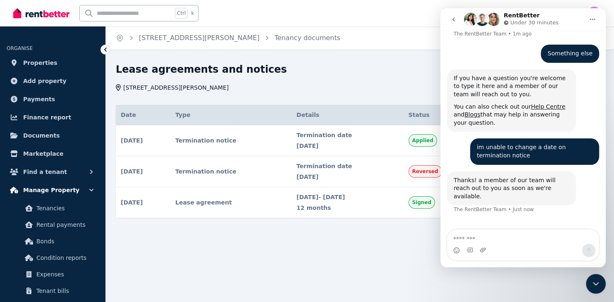
click at [93, 189] on icon "button" at bounding box center [91, 190] width 8 height 8
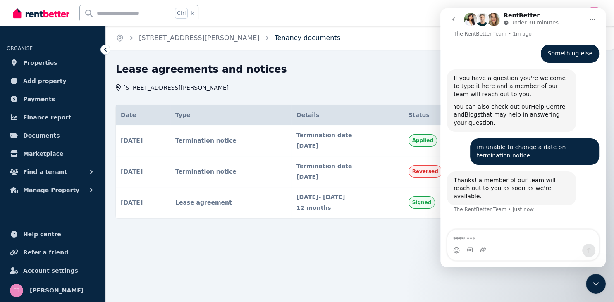
click at [275, 41] on link "Tenancy documents" at bounding box center [308, 38] width 66 height 8
click at [280, 199] on td "Lease agreement" at bounding box center [230, 202] width 121 height 31
click at [383, 142] on span "[DATE]" at bounding box center [348, 146] width 102 height 8
click at [210, 138] on td "Termination notice" at bounding box center [230, 140] width 121 height 31
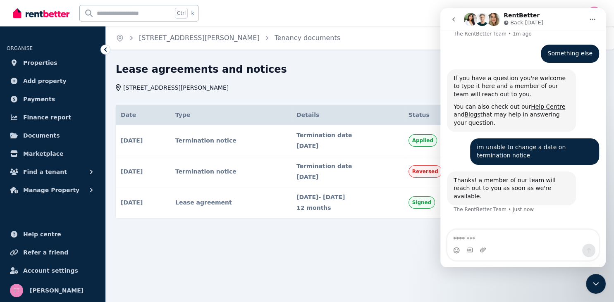
click at [455, 20] on icon "go back" at bounding box center [453, 19] width 7 height 7
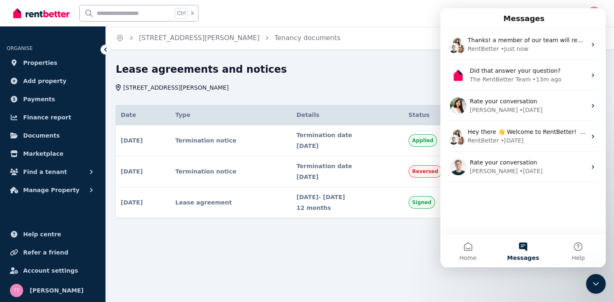
scroll to position [0, 0]
click at [597, 281] on icon "Close Intercom Messenger" at bounding box center [596, 284] width 10 height 10
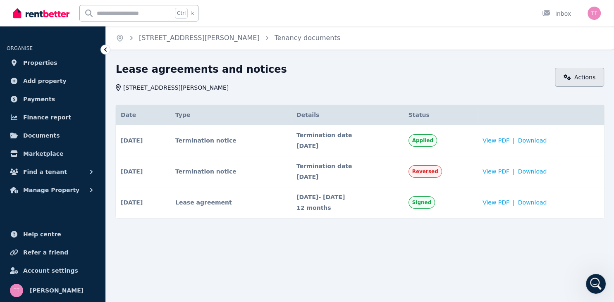
click at [583, 79] on link "Actions" at bounding box center [579, 77] width 49 height 19
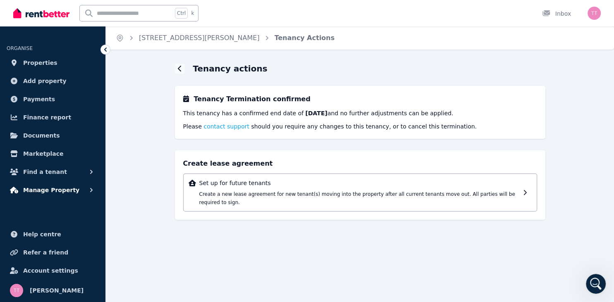
click at [63, 189] on span "Manage Property" at bounding box center [51, 190] width 56 height 10
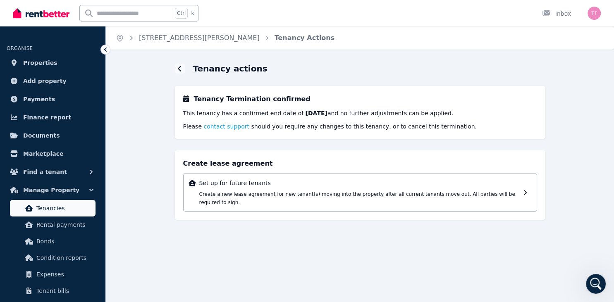
click at [50, 213] on link "Tenancies" at bounding box center [53, 208] width 86 height 17
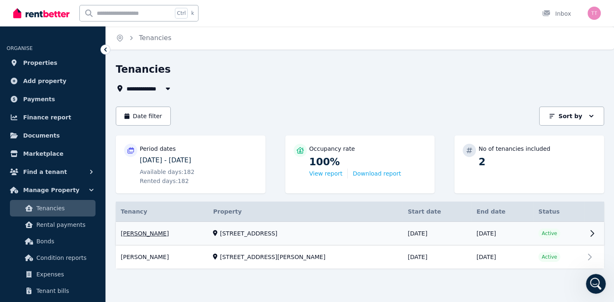
click at [146, 233] on link "View property details" at bounding box center [360, 234] width 488 height 24
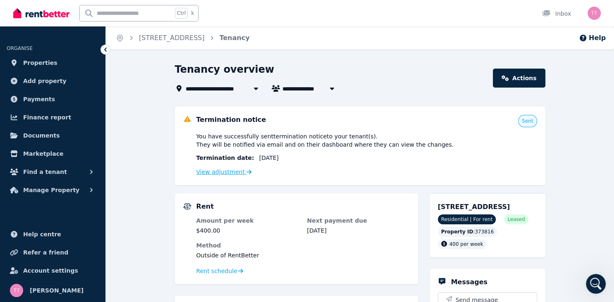
click at [222, 173] on link "View adjustment" at bounding box center [223, 172] width 55 height 7
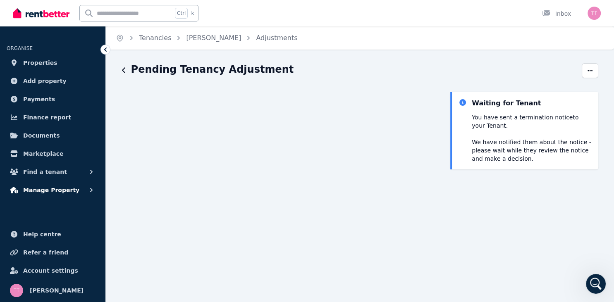
click at [64, 192] on span "Manage Property" at bounding box center [51, 190] width 56 height 10
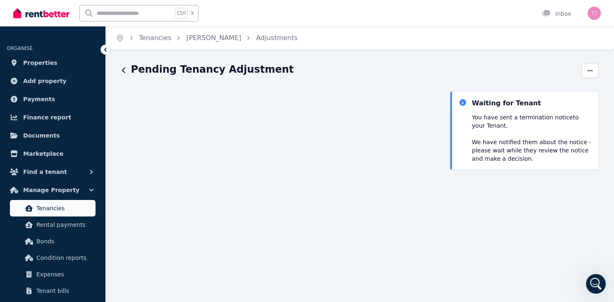
click at [45, 208] on span "Tenancies" at bounding box center [64, 208] width 56 height 10
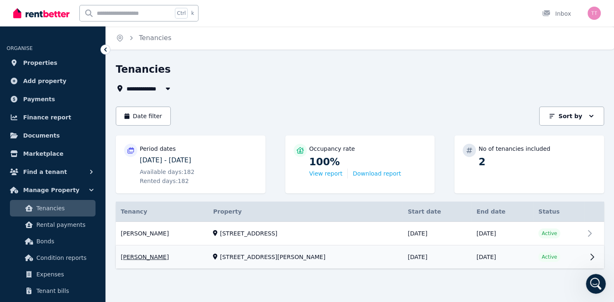
click at [153, 256] on link "View property details" at bounding box center [360, 257] width 488 height 23
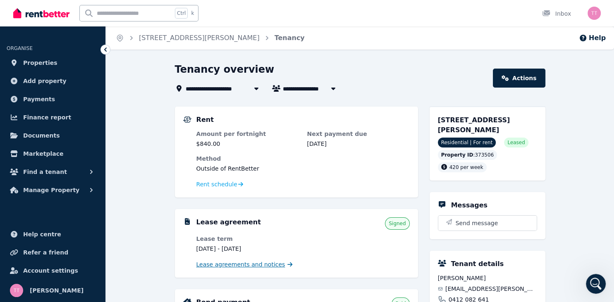
click at [249, 266] on span "Lease agreements and notices" at bounding box center [240, 265] width 89 height 8
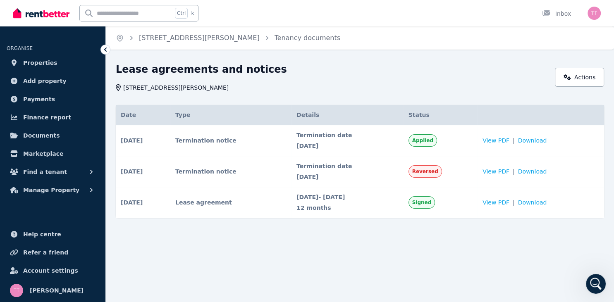
click at [260, 137] on td "Termination notice" at bounding box center [230, 140] width 121 height 31
click at [503, 139] on span "View PDF" at bounding box center [496, 140] width 27 height 8
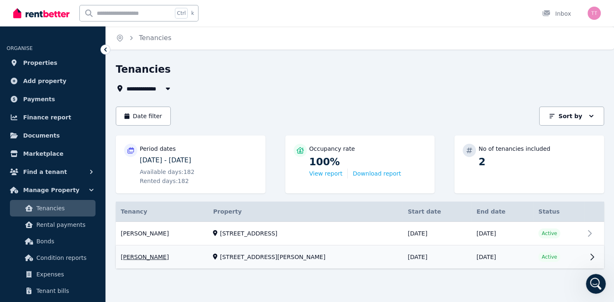
click at [590, 258] on link "View property details" at bounding box center [360, 257] width 488 height 23
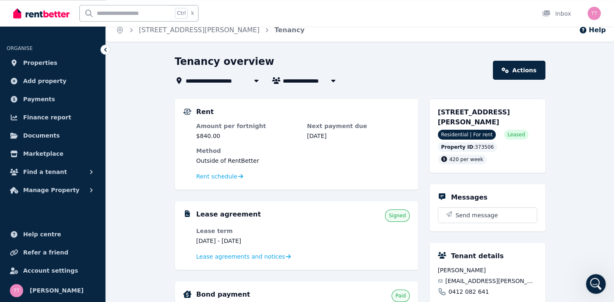
scroll to position [7, 0]
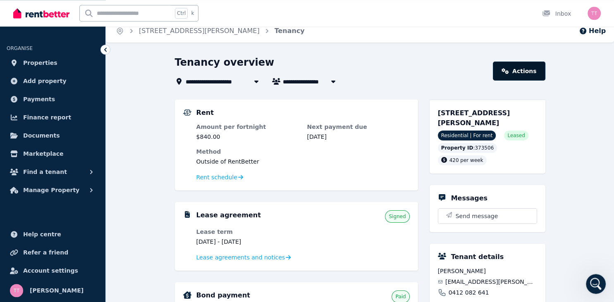
click at [524, 74] on link "Actions" at bounding box center [519, 71] width 52 height 19
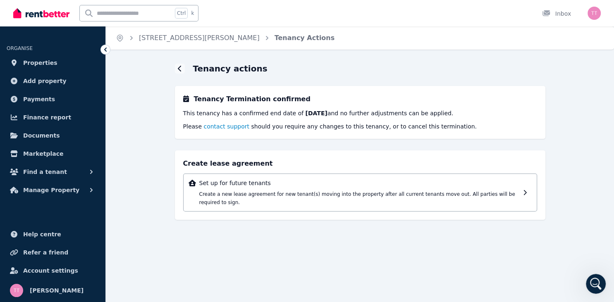
click at [236, 127] on span "contact support" at bounding box center [226, 126] width 46 height 7
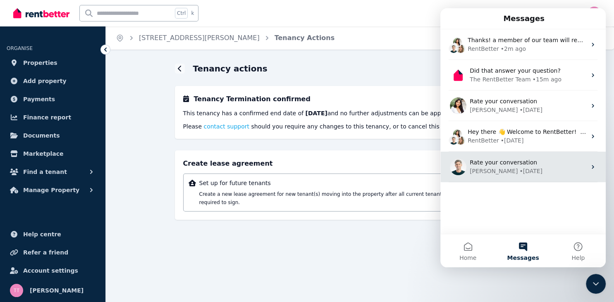
click at [483, 168] on div "[PERSON_NAME]" at bounding box center [494, 171] width 48 height 9
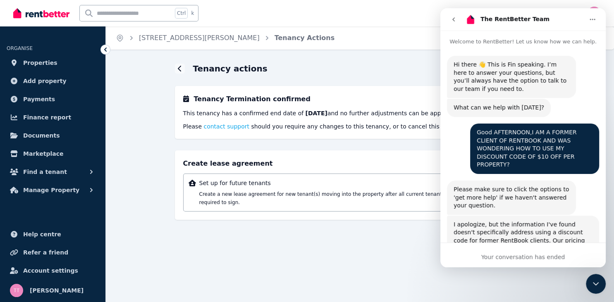
scroll to position [755, 0]
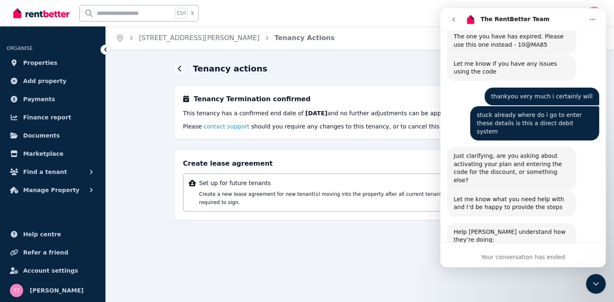
click at [608, 169] on div "Tenancy actions Tenancy Termination confirmed This tenancy has a confirmed end …" at bounding box center [360, 149] width 508 height 172
click at [595, 281] on icon "Close Intercom Messenger" at bounding box center [596, 284] width 10 height 10
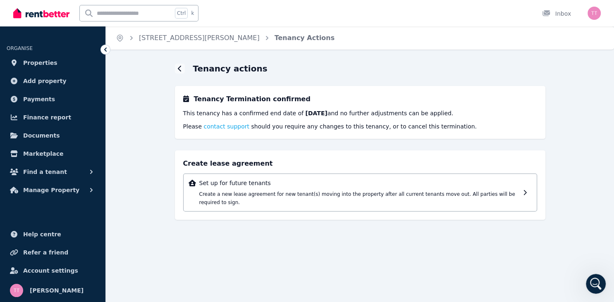
click at [104, 49] on icon at bounding box center [105, 49] width 8 height 8
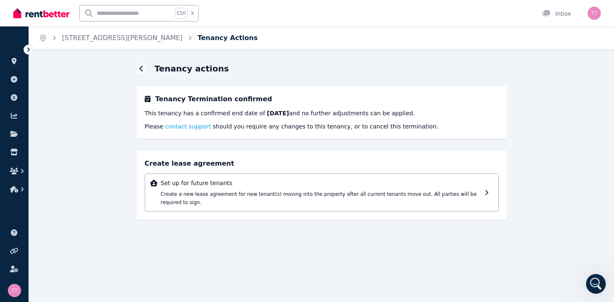
click at [198, 38] on link "Tenancy Actions" at bounding box center [228, 38] width 60 height 8
click at [34, 49] on ol "Home 56 Weir Rd, Warragamba Tenancy Actions" at bounding box center [148, 37] width 239 height 23
click at [27, 47] on icon at bounding box center [28, 49] width 8 height 8
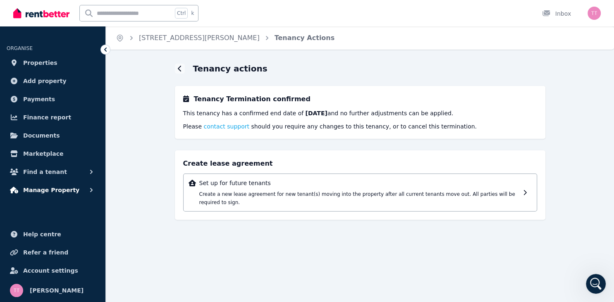
click at [43, 187] on span "Manage Property" at bounding box center [51, 190] width 56 height 10
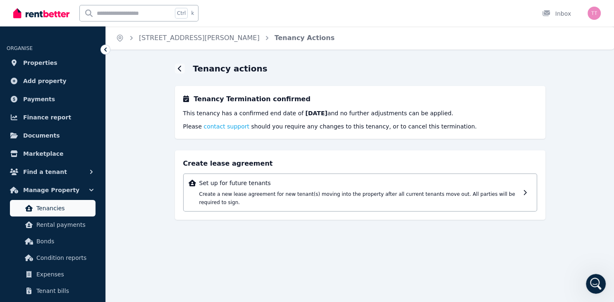
click at [57, 203] on link "Tenancies" at bounding box center [53, 208] width 86 height 17
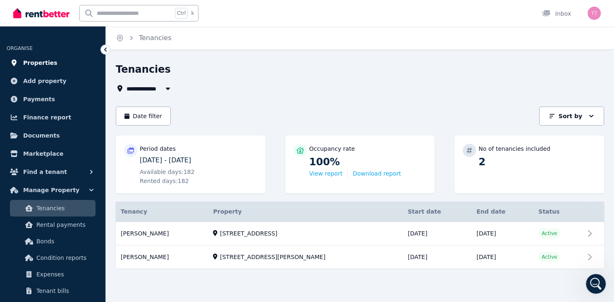
click at [46, 60] on span "Properties" at bounding box center [40, 63] width 34 height 10
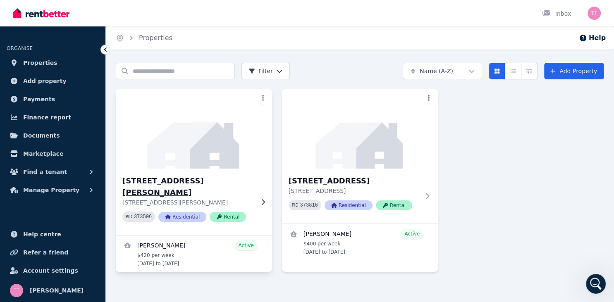
click at [263, 199] on icon at bounding box center [263, 202] width 8 height 7
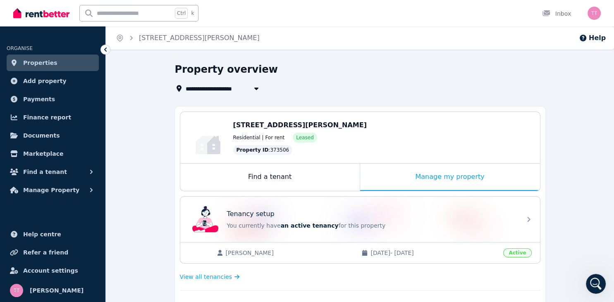
click at [515, 252] on span "Active" at bounding box center [517, 253] width 28 height 9
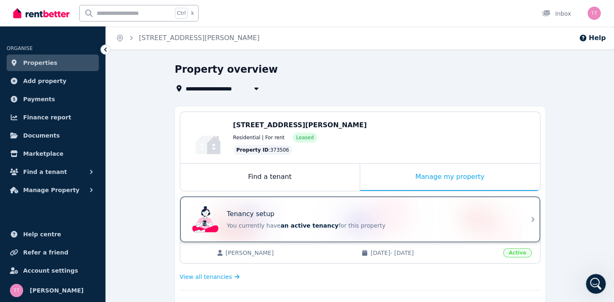
click at [534, 220] on icon at bounding box center [533, 220] width 10 height 10
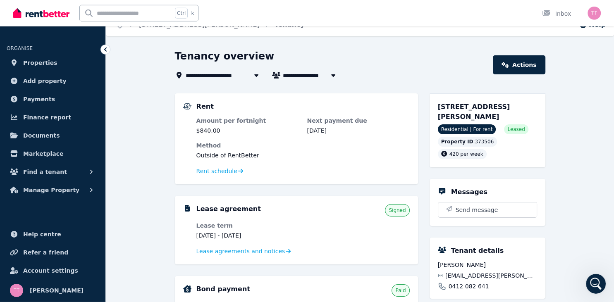
scroll to position [8, 0]
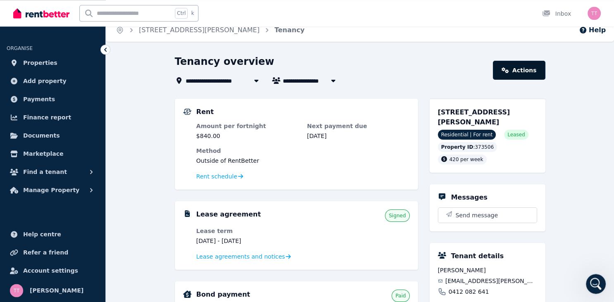
click at [531, 69] on link "Actions" at bounding box center [519, 70] width 52 height 19
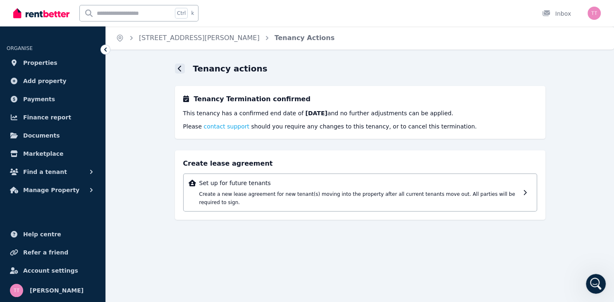
click at [180, 71] on icon at bounding box center [179, 69] width 3 height 6
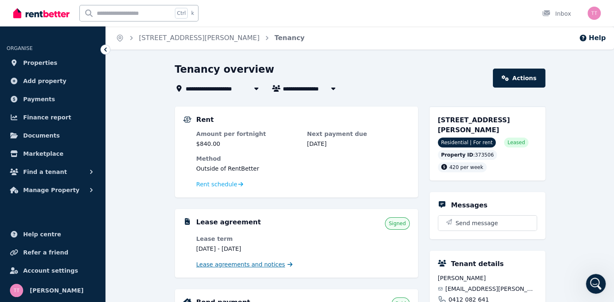
click at [287, 263] on icon at bounding box center [289, 265] width 5 height 6
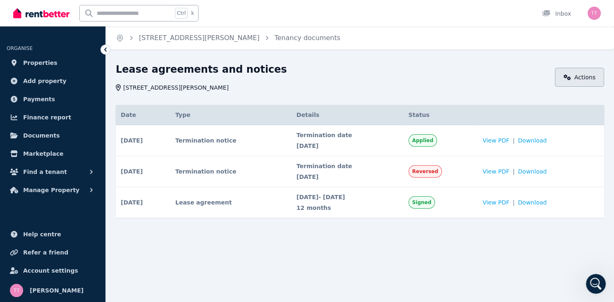
click at [593, 81] on link "Actions" at bounding box center [579, 77] width 49 height 19
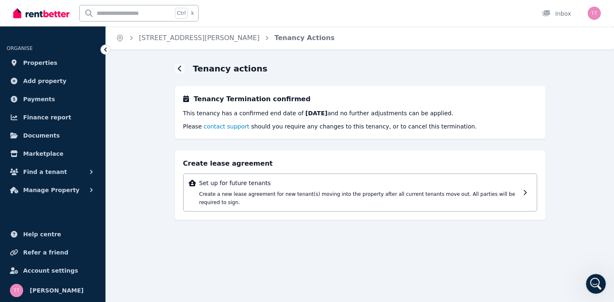
click at [211, 127] on span "contact support" at bounding box center [226, 126] width 46 height 7
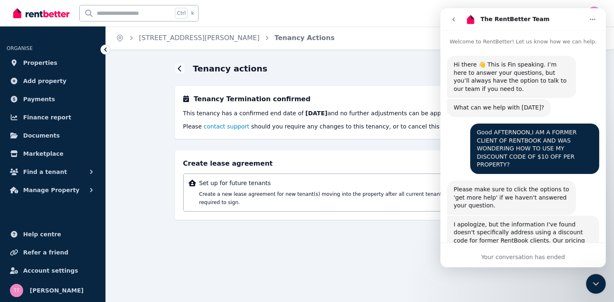
scroll to position [755, 0]
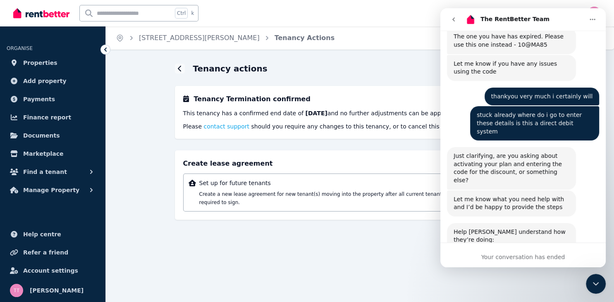
click at [497, 272] on div "Terrible Bad OK Great Amazing" at bounding box center [505, 284] width 90 height 24
click at [456, 17] on icon "go back" at bounding box center [453, 19] width 7 height 7
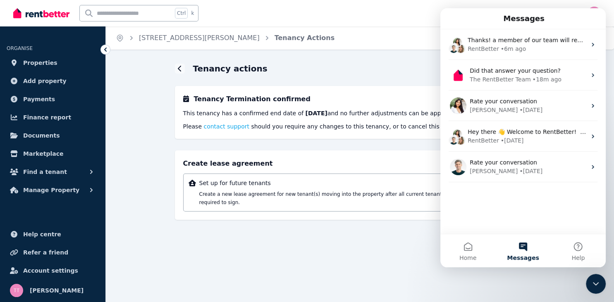
scroll to position [0, 0]
click at [596, 286] on icon "Close Intercom Messenger" at bounding box center [596, 284] width 10 height 10
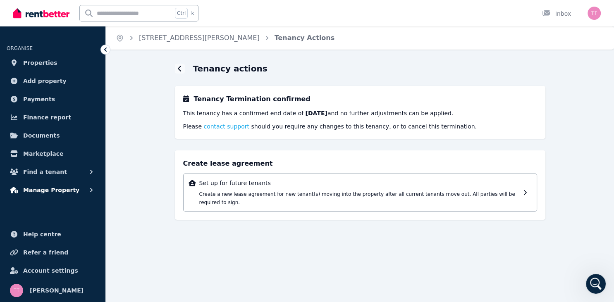
click at [93, 188] on icon "button" at bounding box center [91, 190] width 8 height 8
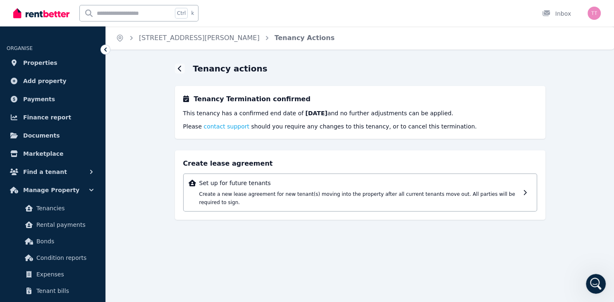
click at [125, 12] on input "text" at bounding box center [126, 13] width 93 height 16
type input "**********"
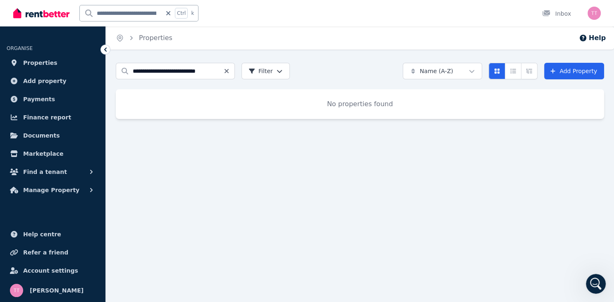
click at [227, 72] on icon "Clear search" at bounding box center [227, 71] width 4 height 4
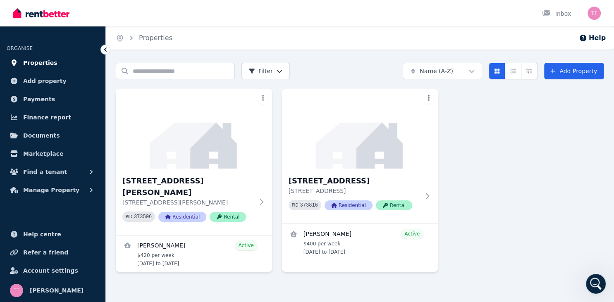
click at [41, 67] on span "Properties" at bounding box center [40, 63] width 34 height 10
click at [183, 212] on span "Residential" at bounding box center [182, 217] width 48 height 10
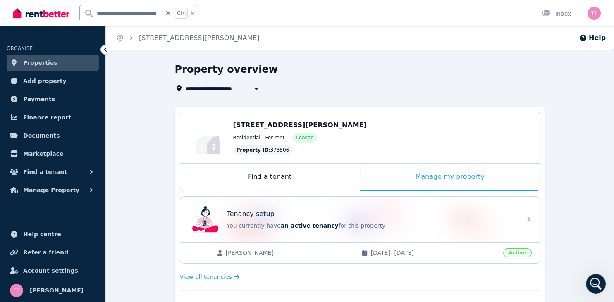
click at [523, 252] on span "Active" at bounding box center [517, 253] width 28 height 9
click at [415, 254] on span "04/12/2024 - 02/12/2025" at bounding box center [435, 253] width 128 height 8
click at [444, 179] on div "Manage my property" at bounding box center [450, 177] width 180 height 27
click at [440, 175] on div "Manage my property" at bounding box center [450, 177] width 180 height 27
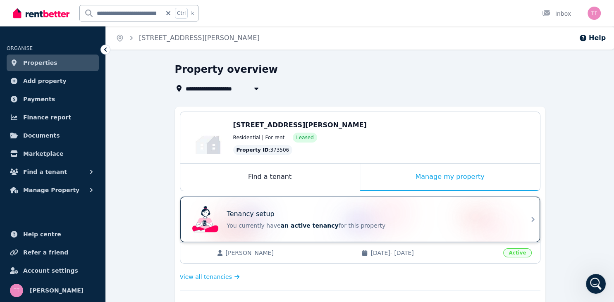
click at [300, 220] on div "Tenancy setup You currently have an active tenancy for this property" at bounding box center [372, 219] width 290 height 21
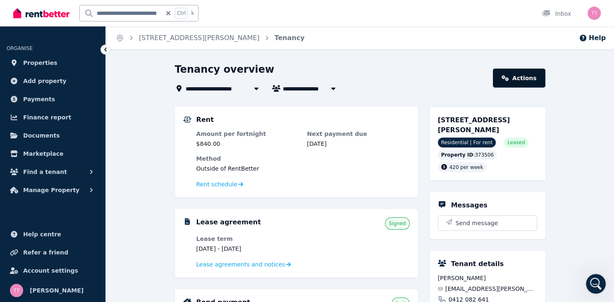
click at [517, 84] on link "Actions" at bounding box center [519, 78] width 52 height 19
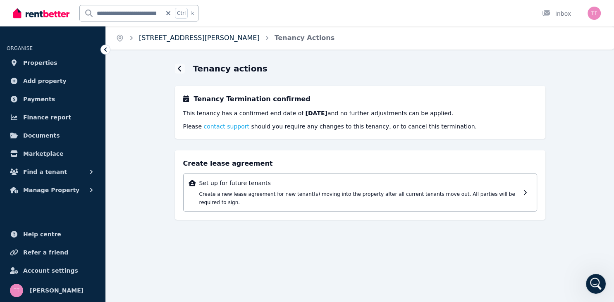
click at [184, 36] on link "[STREET_ADDRESS][PERSON_NAME]" at bounding box center [199, 38] width 121 height 8
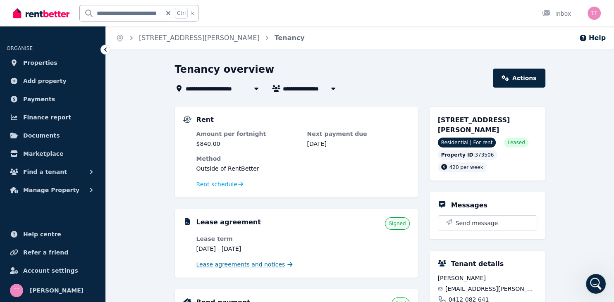
click at [287, 266] on icon at bounding box center [289, 265] width 5 height 6
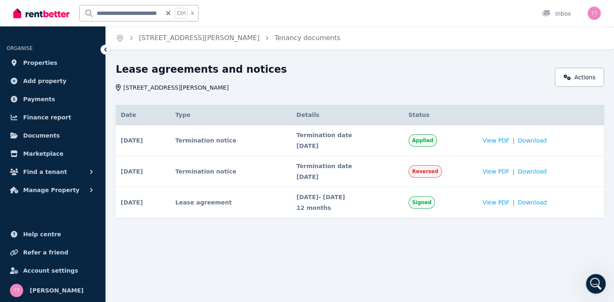
click at [600, 44] on div "Home 56 Weir Rd, Warragamba Tenancy documents" at bounding box center [360, 37] width 508 height 23
click at [586, 71] on link "Actions" at bounding box center [579, 77] width 49 height 19
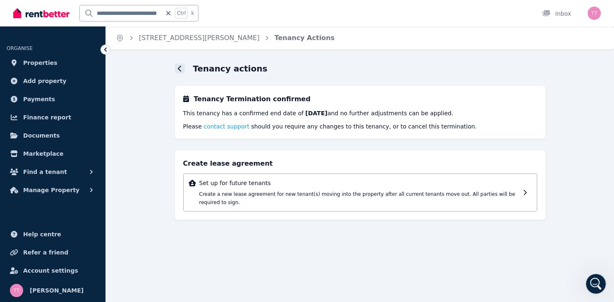
click at [184, 70] on div at bounding box center [180, 69] width 10 height 10
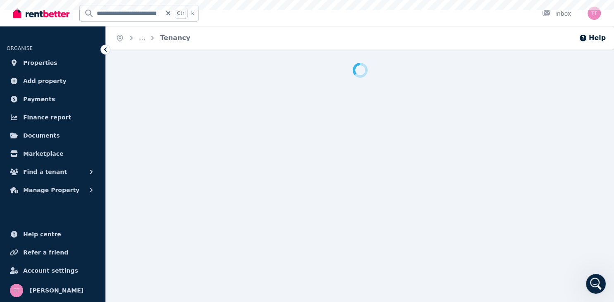
click at [184, 70] on div at bounding box center [360, 70] width 371 height 15
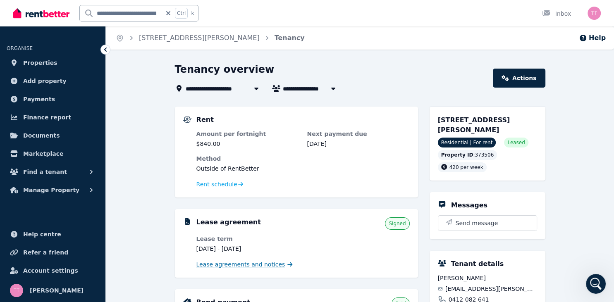
click at [287, 264] on icon at bounding box center [289, 265] width 5 height 6
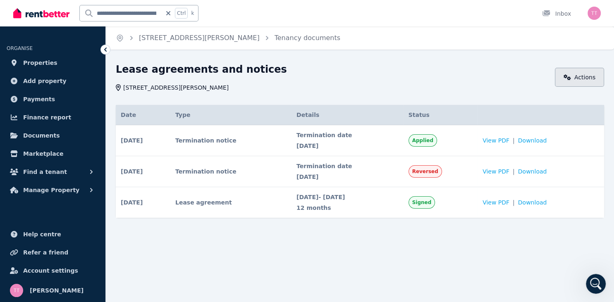
click at [600, 78] on link "Actions" at bounding box center [579, 77] width 49 height 19
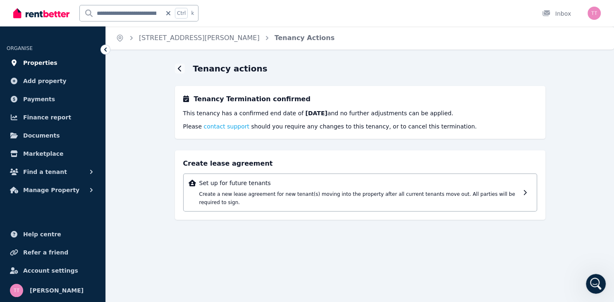
click at [41, 62] on span "Properties" at bounding box center [40, 63] width 34 height 10
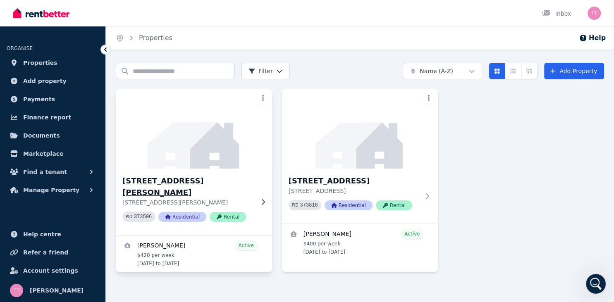
click at [157, 180] on h3 "[STREET_ADDRESS][PERSON_NAME]" at bounding box center [188, 186] width 132 height 23
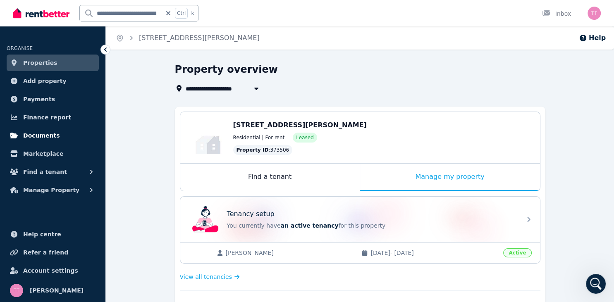
click at [38, 136] on span "Documents" at bounding box center [41, 136] width 37 height 10
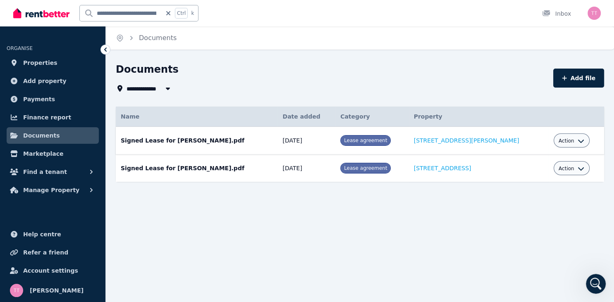
click at [366, 140] on span "Lease agreement" at bounding box center [365, 141] width 43 height 6
click at [457, 139] on link "[STREET_ADDRESS][PERSON_NAME]" at bounding box center [466, 140] width 105 height 7
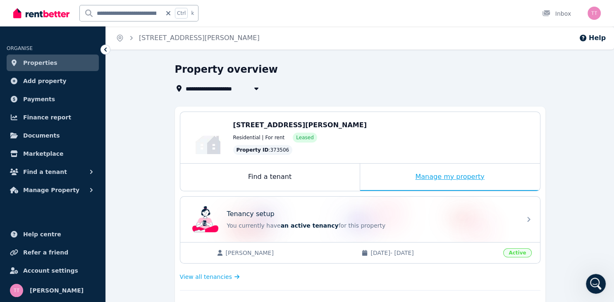
click at [449, 175] on div "Manage my property" at bounding box center [450, 177] width 180 height 27
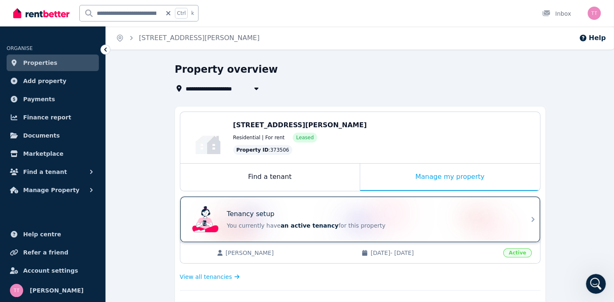
click at [298, 225] on span "an active tenancy" at bounding box center [310, 226] width 58 height 7
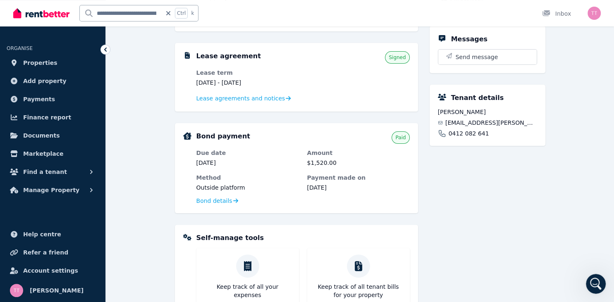
scroll to position [165, 0]
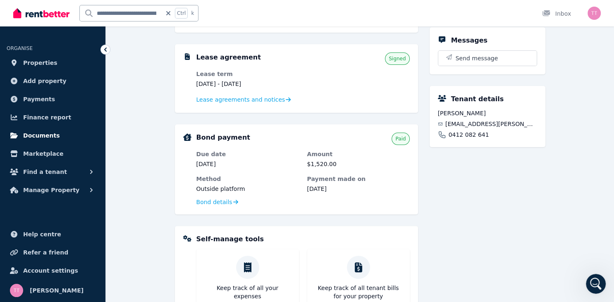
click at [29, 134] on span "Documents" at bounding box center [41, 136] width 37 height 10
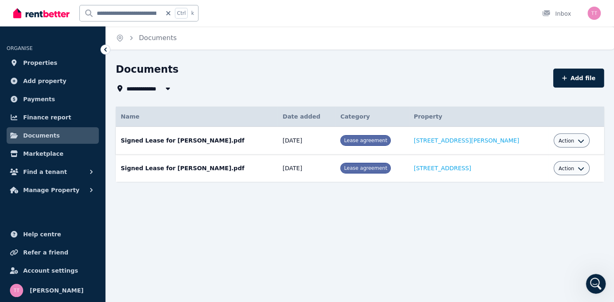
click at [564, 139] on button "Action" at bounding box center [572, 141] width 26 height 7
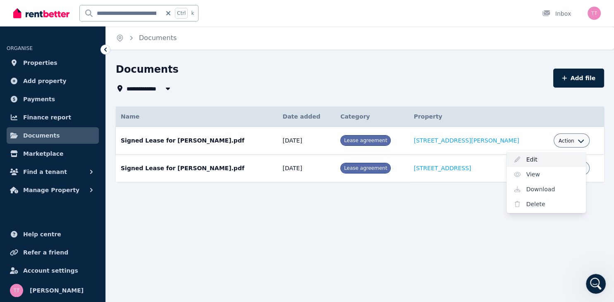
click at [516, 160] on link "Edit" at bounding box center [546, 159] width 79 height 15
select select "**********"
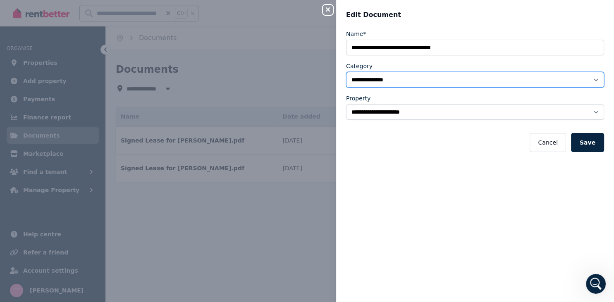
click option "**********" at bounding box center [0, 0] width 0 height 0
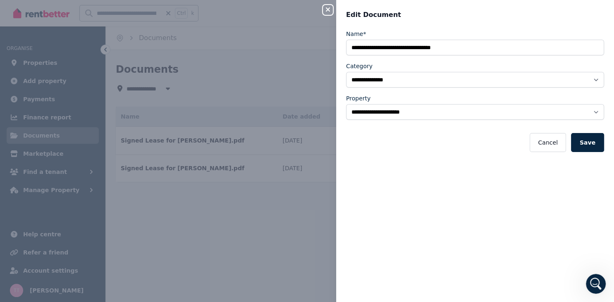
click at [289, 215] on div "**********" at bounding box center [307, 151] width 614 height 302
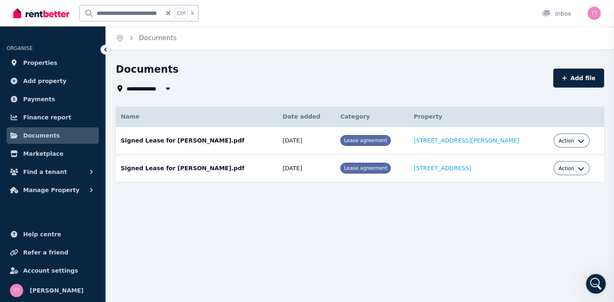
select select "*****"
select select
click at [471, 143] on link "[STREET_ADDRESS][PERSON_NAME]" at bounding box center [466, 140] width 105 height 7
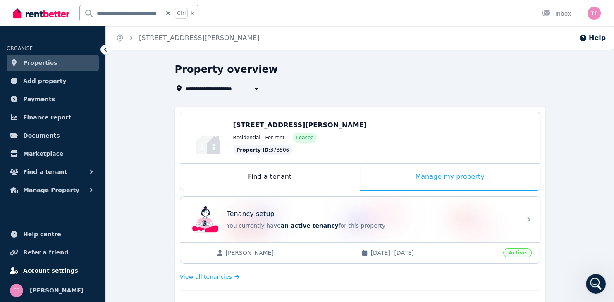
click at [32, 273] on span "Account settings" at bounding box center [50, 271] width 55 height 10
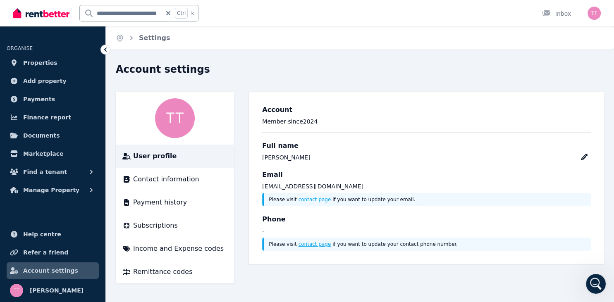
click at [314, 244] on link "contact page" at bounding box center [315, 245] width 33 height 6
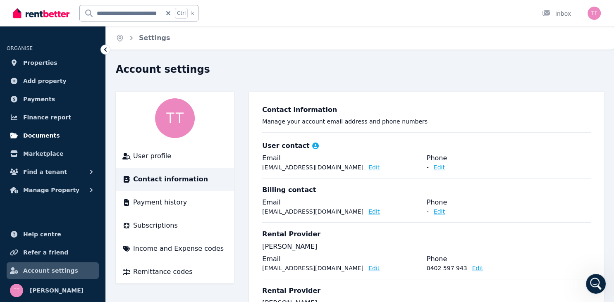
click at [37, 135] on span "Documents" at bounding box center [41, 136] width 37 height 10
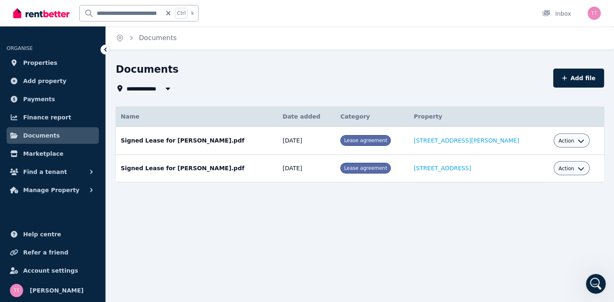
click at [377, 142] on span "Lease agreement" at bounding box center [365, 141] width 43 height 6
click at [578, 170] on icon "button" at bounding box center [581, 169] width 6 height 3
click at [518, 201] on link "View" at bounding box center [546, 202] width 79 height 15
click at [565, 142] on button "Action" at bounding box center [572, 141] width 26 height 7
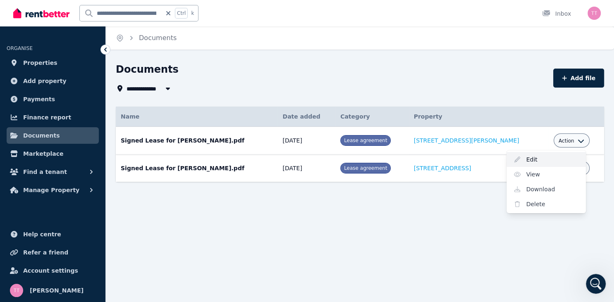
click at [518, 158] on link "Edit" at bounding box center [546, 159] width 79 height 15
select select "**********"
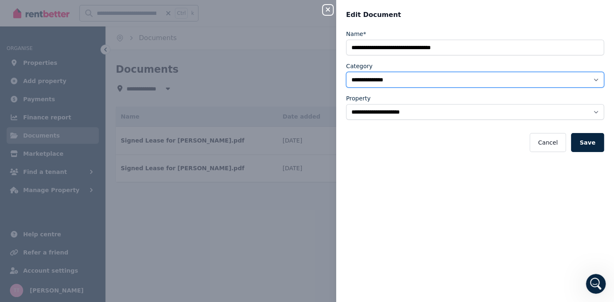
click option "**********" at bounding box center [0, 0] width 0 height 0
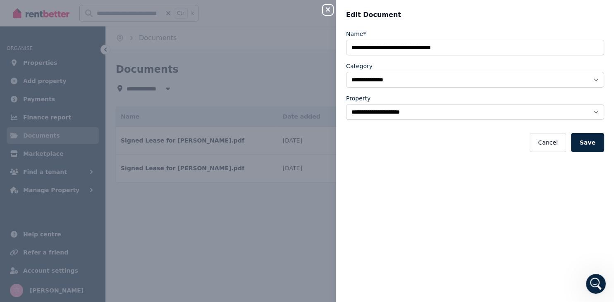
click at [340, 206] on div "**********" at bounding box center [475, 161] width 278 height 263
click at [330, 7] on button "Close panel" at bounding box center [328, 10] width 10 height 10
select select "*****"
select select
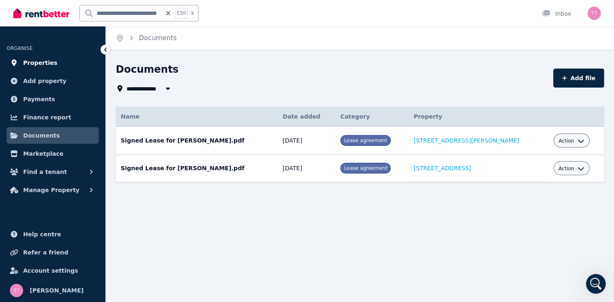
click at [40, 62] on span "Properties" at bounding box center [40, 63] width 34 height 10
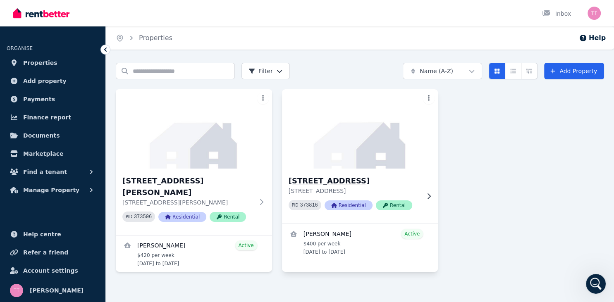
click at [432, 198] on icon at bounding box center [429, 196] width 8 height 7
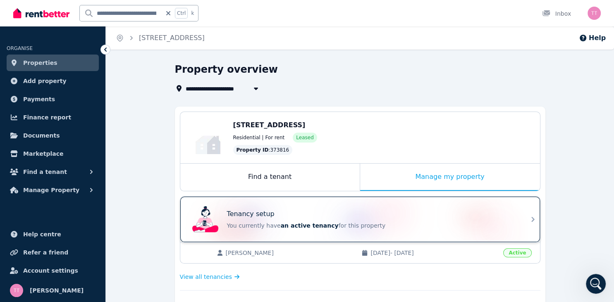
click at [316, 223] on span "an active tenancy" at bounding box center [310, 226] width 58 height 7
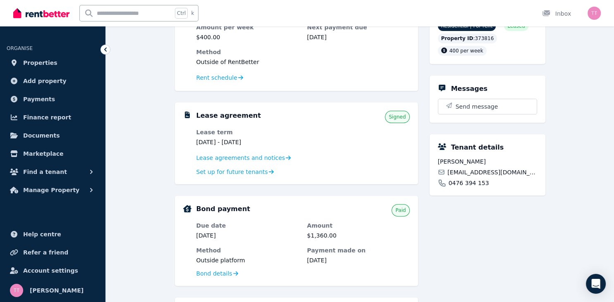
scroll to position [196, 0]
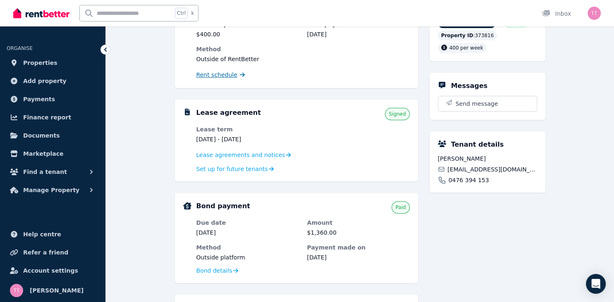
click at [231, 77] on span "Rent schedule" at bounding box center [216, 75] width 41 height 8
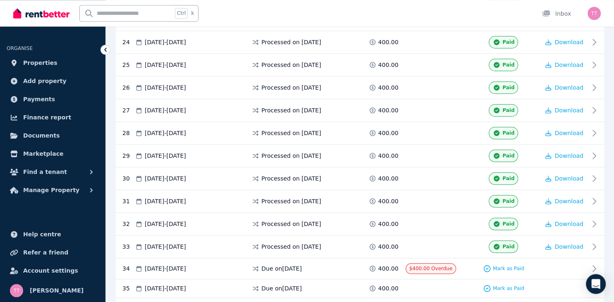
scroll to position [808, 0]
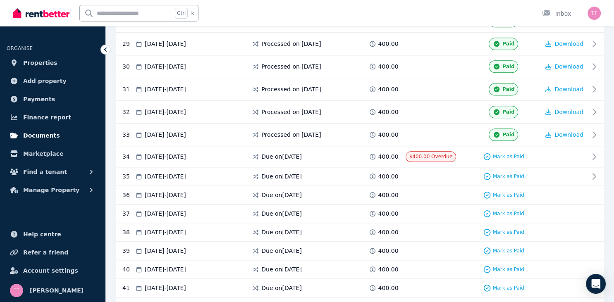
click at [41, 139] on span "Documents" at bounding box center [41, 136] width 37 height 10
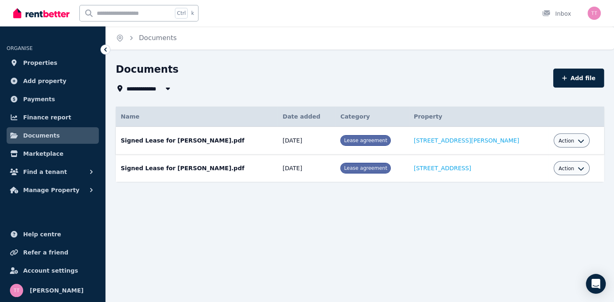
click at [578, 141] on icon "button" at bounding box center [581, 141] width 7 height 7
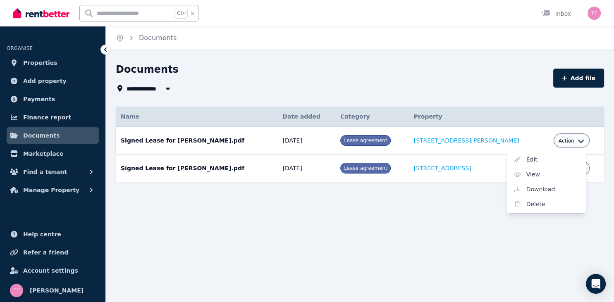
click at [578, 141] on icon "button" at bounding box center [581, 141] width 7 height 7
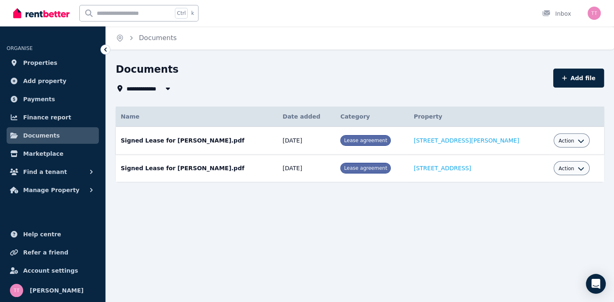
click at [578, 141] on icon "button" at bounding box center [581, 141] width 7 height 7
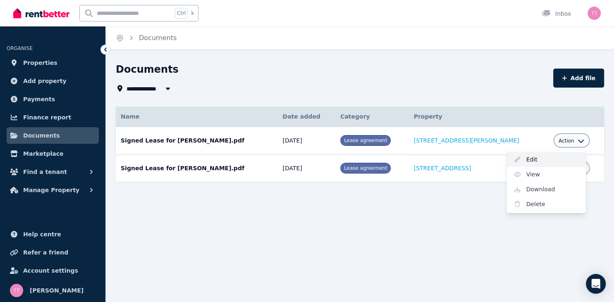
click at [517, 155] on link "Edit" at bounding box center [546, 159] width 79 height 15
select select "**********"
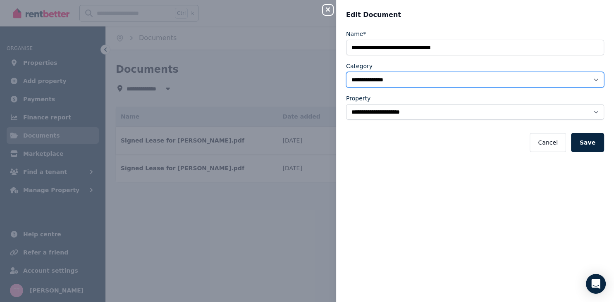
click at [346, 72] on select "**********" at bounding box center [475, 80] width 258 height 16
click option "**********" at bounding box center [0, 0] width 0 height 0
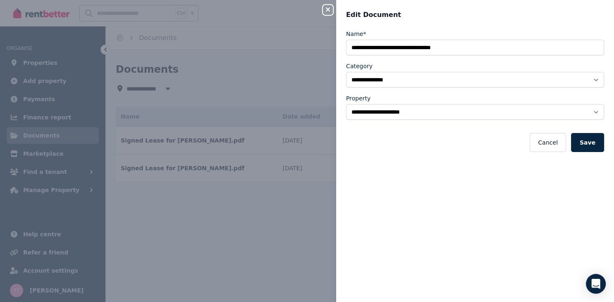
click at [560, 191] on div "**********" at bounding box center [475, 161] width 278 height 263
click at [596, 138] on button "Save" at bounding box center [587, 142] width 33 height 19
click at [549, 143] on button "Cancel" at bounding box center [548, 142] width 36 height 19
select select "*****"
select select
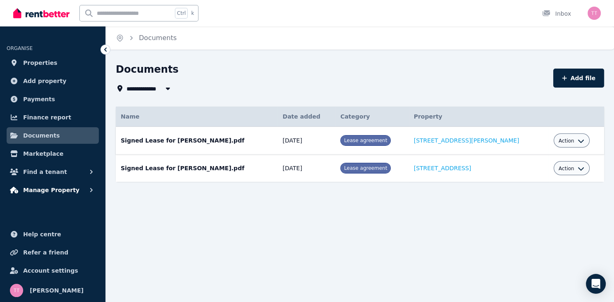
click at [17, 188] on icon "button" at bounding box center [14, 190] width 8 height 7
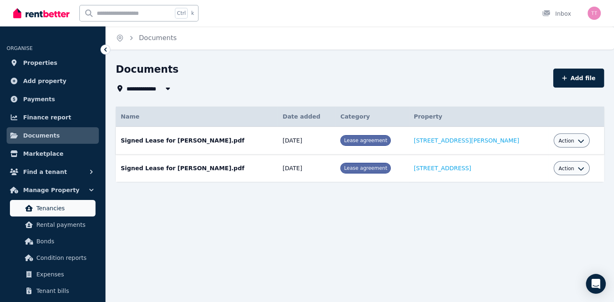
click at [47, 206] on span "Tenancies" at bounding box center [64, 208] width 56 height 10
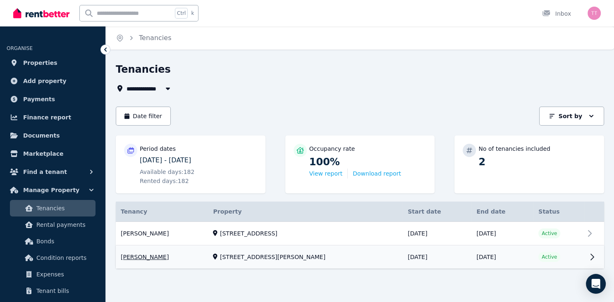
click at [586, 256] on link "View property details" at bounding box center [360, 257] width 488 height 23
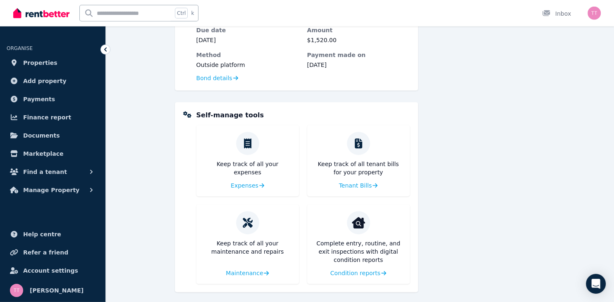
scroll to position [294, 0]
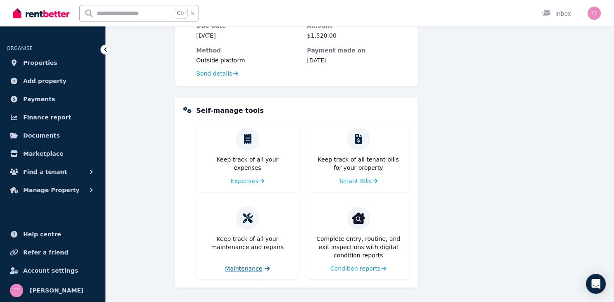
click at [240, 269] on span "Maintenance" at bounding box center [243, 269] width 37 height 8
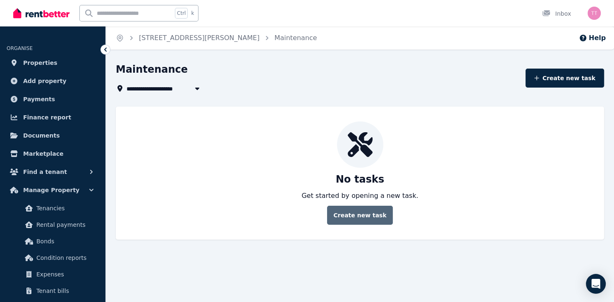
click at [352, 218] on button "Create new task" at bounding box center [359, 215] width 65 height 19
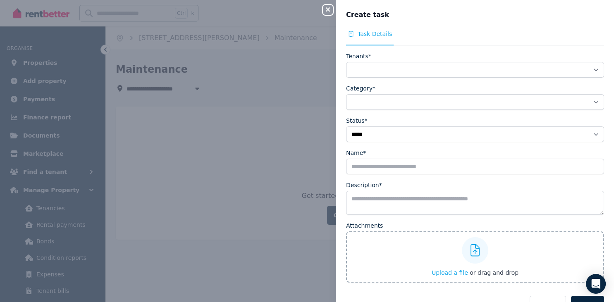
click at [329, 10] on icon "button" at bounding box center [328, 9] width 10 height 7
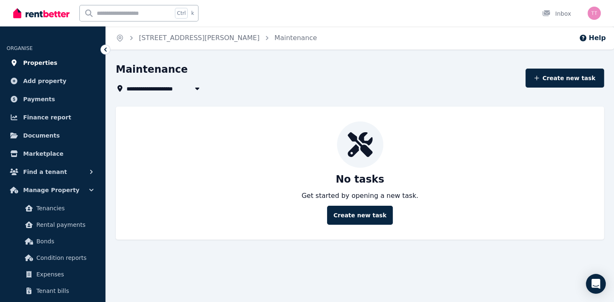
click at [50, 62] on span "Properties" at bounding box center [40, 63] width 34 height 10
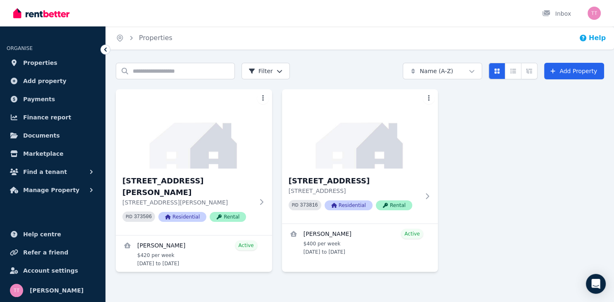
click at [586, 40] on icon "button" at bounding box center [583, 38] width 7 height 7
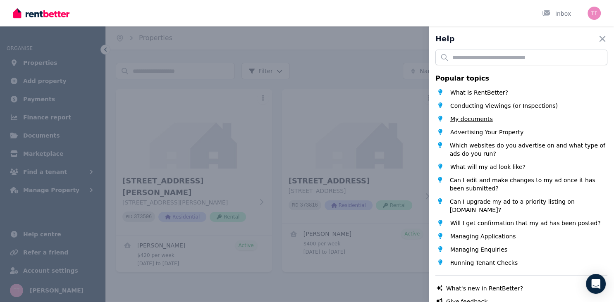
click at [468, 120] on span "My documents" at bounding box center [471, 119] width 43 height 8
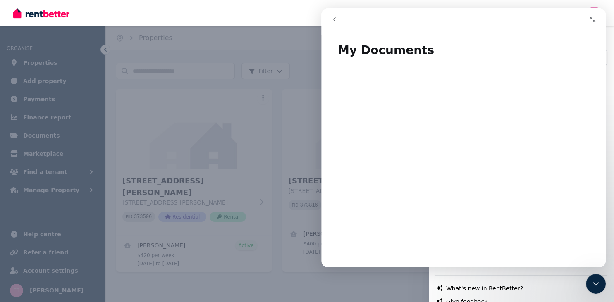
click at [333, 19] on icon "go back" at bounding box center [334, 19] width 7 height 7
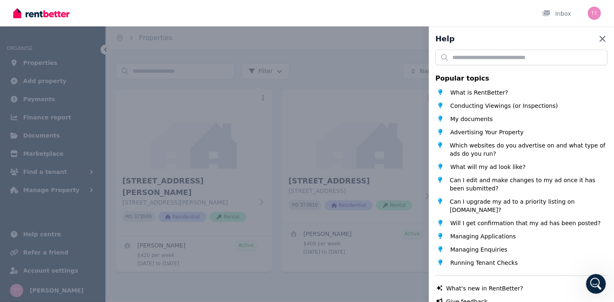
click at [600, 39] on icon "button" at bounding box center [603, 39] width 10 height 10
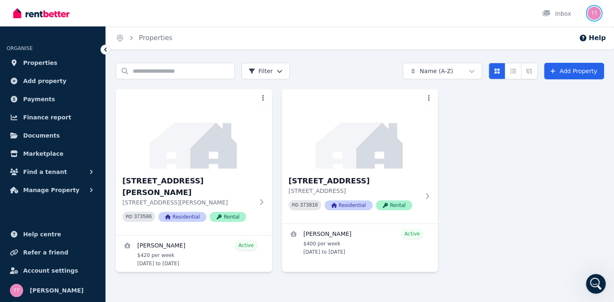
click at [590, 13] on img "button" at bounding box center [594, 13] width 13 height 13
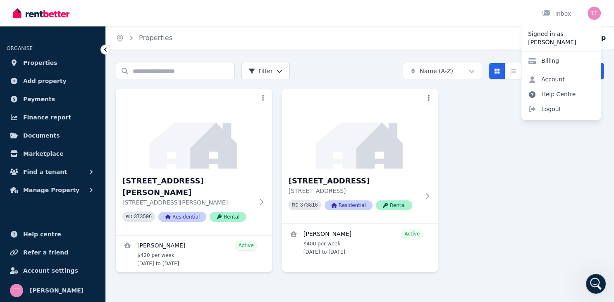
click at [530, 94] on icon at bounding box center [532, 94] width 7 height 7
click at [531, 96] on icon at bounding box center [532, 94] width 7 height 7
click at [550, 96] on link "Help Centre" at bounding box center [552, 94] width 61 height 15
click at [548, 109] on span "Logout" at bounding box center [561, 109] width 79 height 15
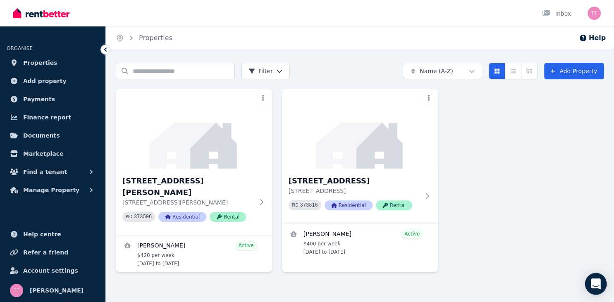
click at [602, 282] on div "Open Intercom Messenger" at bounding box center [596, 284] width 22 height 22
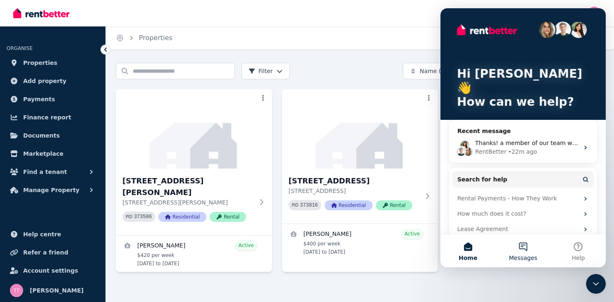
click at [518, 243] on button "Messages" at bounding box center [522, 251] width 55 height 33
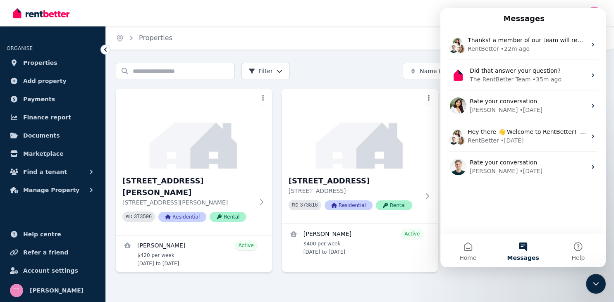
click at [522, 253] on button "Messages" at bounding box center [522, 251] width 55 height 33
click at [521, 253] on button "Messages" at bounding box center [522, 251] width 55 height 33
click at [577, 247] on button "Help" at bounding box center [578, 251] width 55 height 33
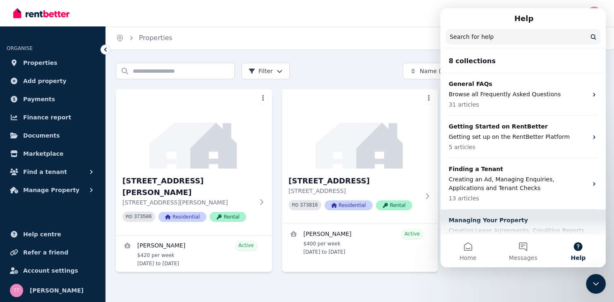
click at [505, 222] on p "Managing Your Property" at bounding box center [518, 220] width 139 height 9
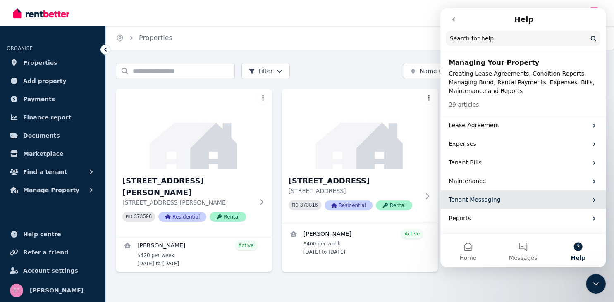
click at [496, 201] on p "Tenant Messaging" at bounding box center [518, 200] width 139 height 9
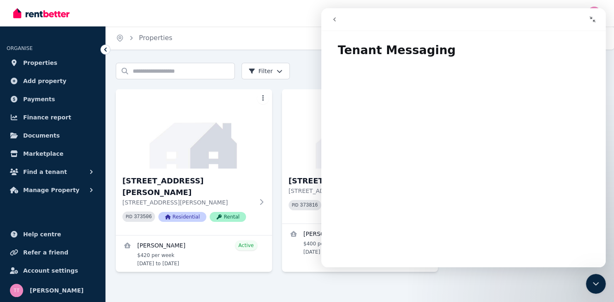
click at [337, 19] on icon "go back" at bounding box center [334, 19] width 7 height 7
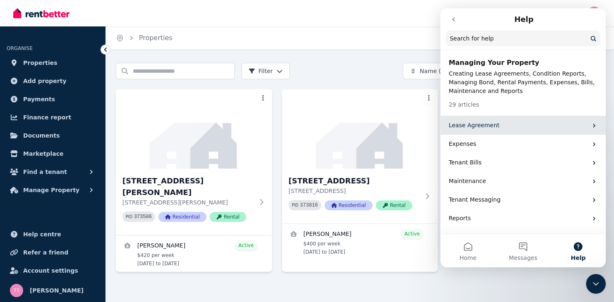
click at [469, 126] on p "Lease Agreement" at bounding box center [518, 125] width 139 height 9
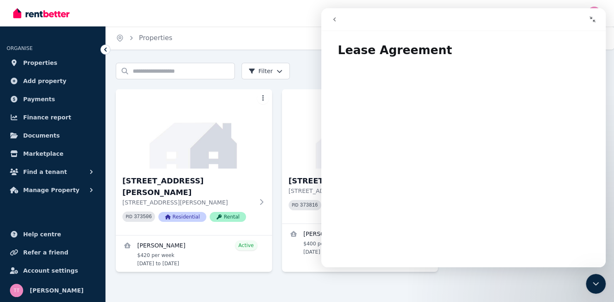
scroll to position [2067, 0]
click at [337, 21] on icon "go back" at bounding box center [334, 19] width 7 height 7
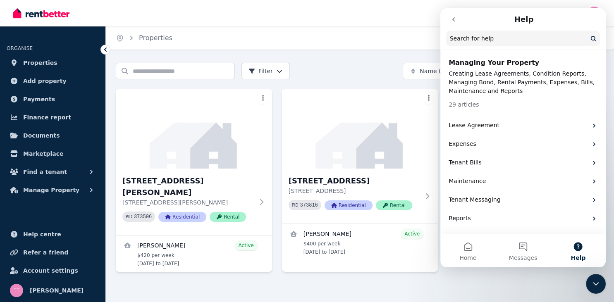
click at [469, 43] on input "Search for help" at bounding box center [523, 39] width 155 height 16
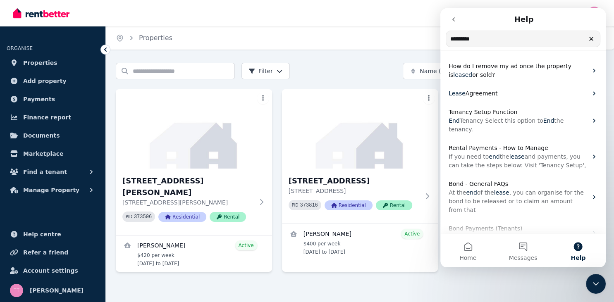
click at [469, 43] on input "*********" at bounding box center [523, 39] width 154 height 16
type input "*********"
click at [262, 199] on icon at bounding box center [263, 202] width 8 height 7
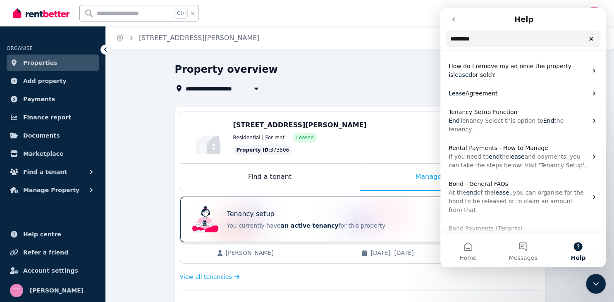
click at [393, 206] on div "Tenancy setup You currently have an active tenancy for this property" at bounding box center [353, 219] width 328 height 33
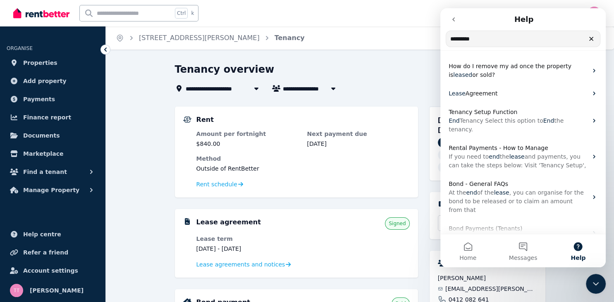
click at [596, 283] on icon "Close Intercom Messenger" at bounding box center [596, 284] width 10 height 10
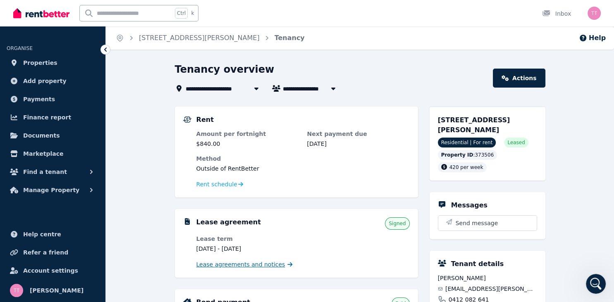
click at [271, 263] on span "Lease agreements and notices" at bounding box center [240, 265] width 89 height 8
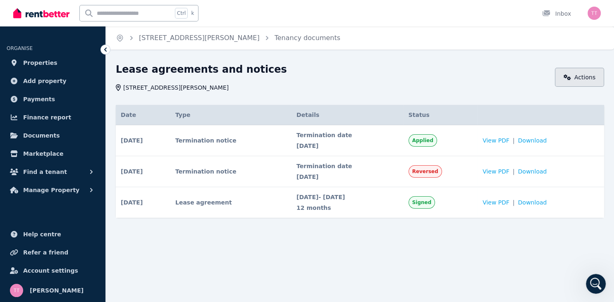
click at [579, 79] on link "Actions" at bounding box center [579, 77] width 49 height 19
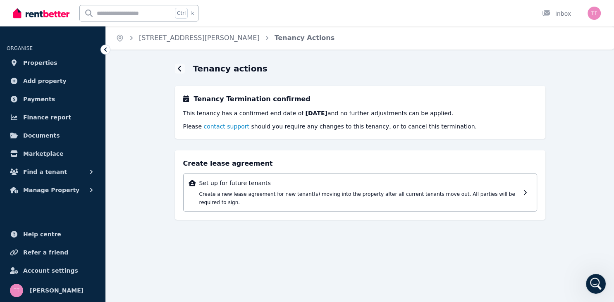
click at [222, 127] on span "contact support" at bounding box center [226, 126] width 46 height 7
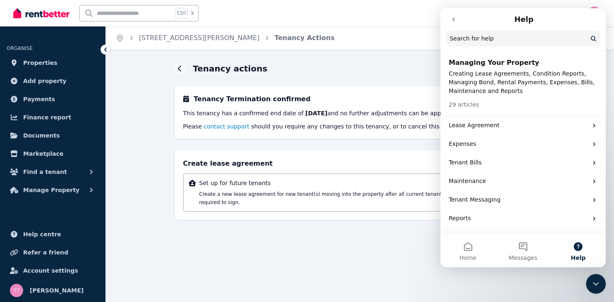
click at [216, 125] on span "contact support" at bounding box center [226, 126] width 46 height 7
click at [522, 249] on button "Messages" at bounding box center [522, 251] width 55 height 33
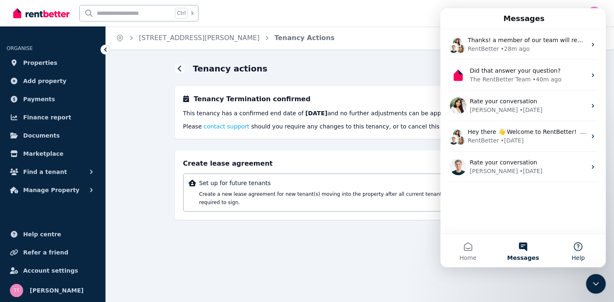
click at [576, 246] on button "Help" at bounding box center [578, 251] width 55 height 33
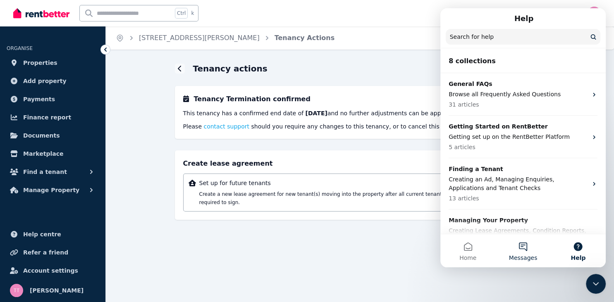
click at [524, 249] on button "Messages" at bounding box center [522, 251] width 55 height 33
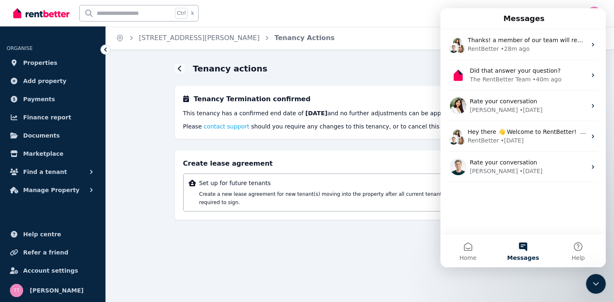
click at [518, 259] on span "Messages" at bounding box center [523, 258] width 32 height 6
click at [462, 253] on button "Home" at bounding box center [467, 251] width 55 height 33
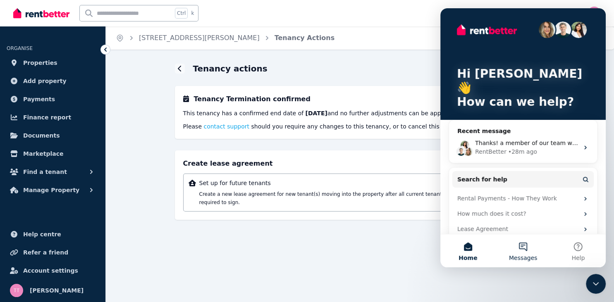
click at [526, 244] on button "Messages" at bounding box center [522, 251] width 55 height 33
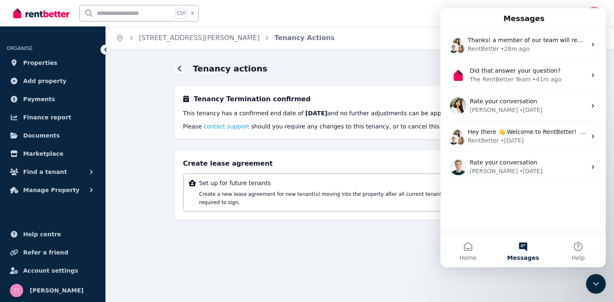
click at [595, 286] on icon "Close Intercom Messenger" at bounding box center [596, 284] width 10 height 10
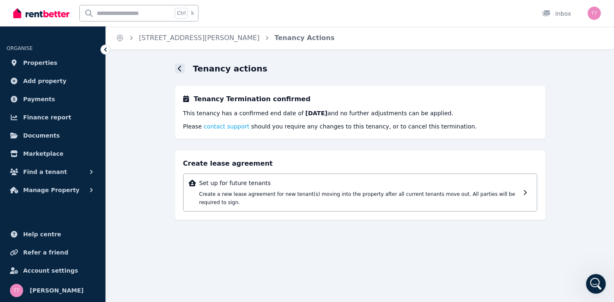
click at [182, 70] on icon at bounding box center [180, 68] width 4 height 7
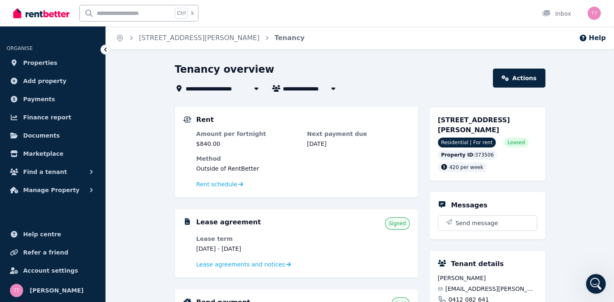
click at [134, 38] on icon "Breadcrumb" at bounding box center [131, 38] width 8 height 8
click at [36, 67] on span "Properties" at bounding box center [40, 63] width 34 height 10
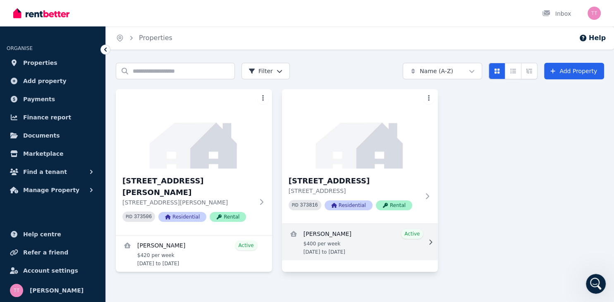
click at [377, 236] on link "View details for Desrae Cranston" at bounding box center [360, 242] width 156 height 36
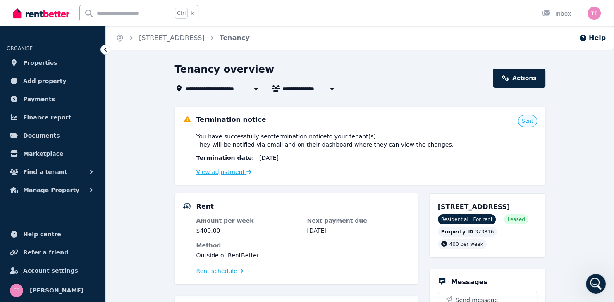
click at [236, 172] on link "View adjustment" at bounding box center [223, 172] width 55 height 7
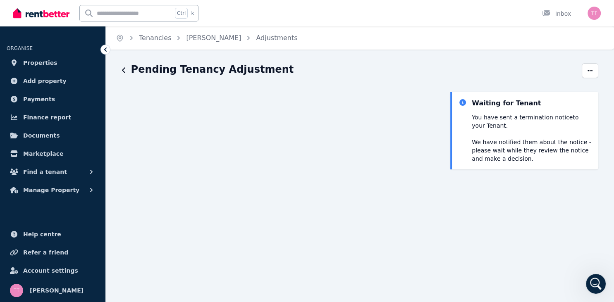
click at [41, 62] on span "Properties" at bounding box center [40, 63] width 34 height 10
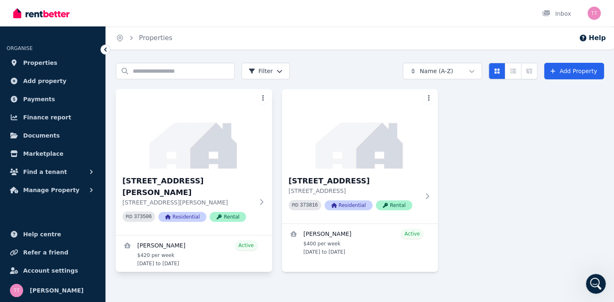
click at [263, 98] on html "Open main menu Inbox Open user menu ORGANISE Properties Add property Payments F…" at bounding box center [307, 151] width 614 height 302
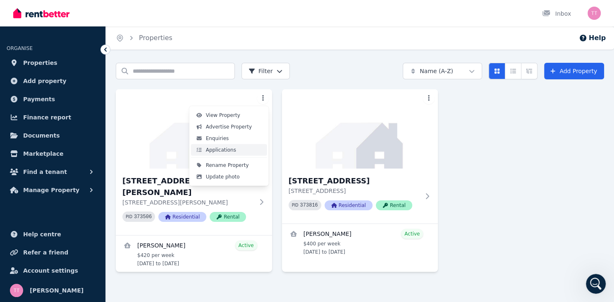
click at [215, 151] on span "Applications" at bounding box center [221, 150] width 30 height 7
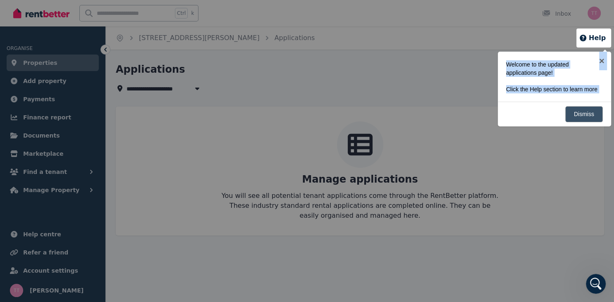
drag, startPoint x: 534, startPoint y: 130, endPoint x: 575, endPoint y: 112, distance: 44.1
click at [575, 112] on body "**********" at bounding box center [307, 151] width 614 height 302
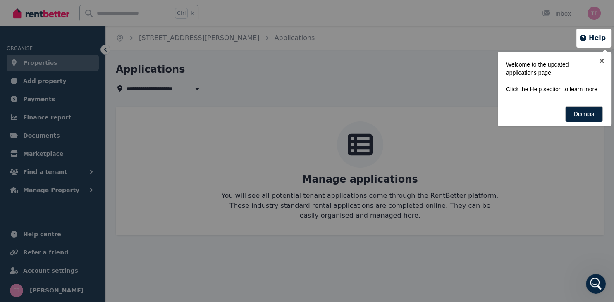
click at [364, 180] on div at bounding box center [307, 151] width 614 height 302
click at [601, 61] on link "×" at bounding box center [602, 61] width 19 height 19
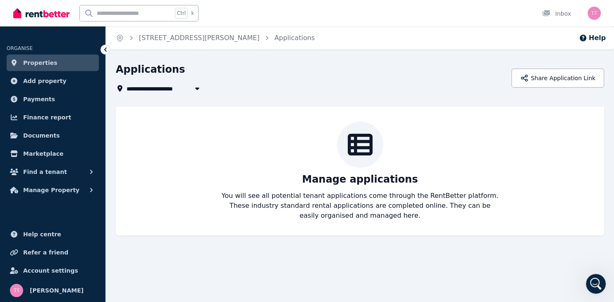
click at [195, 89] on icon "button" at bounding box center [197, 88] width 8 height 7
type input "**********"
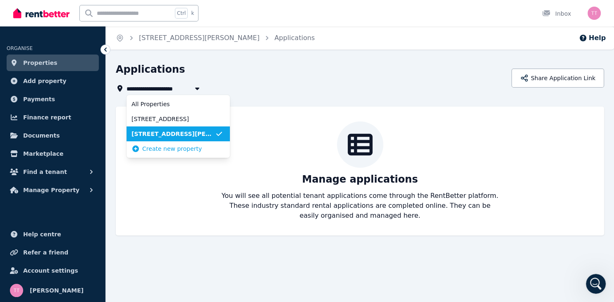
click at [183, 135] on span "[STREET_ADDRESS][PERSON_NAME]" at bounding box center [174, 134] width 84 height 8
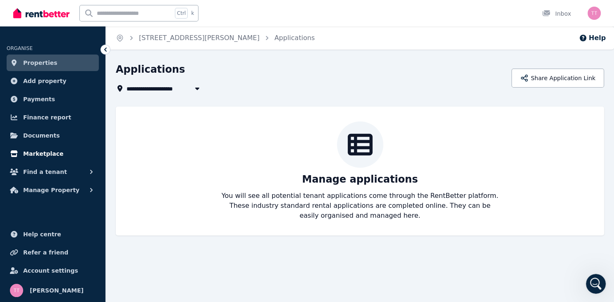
click at [46, 153] on span "Marketplace" at bounding box center [43, 154] width 40 height 10
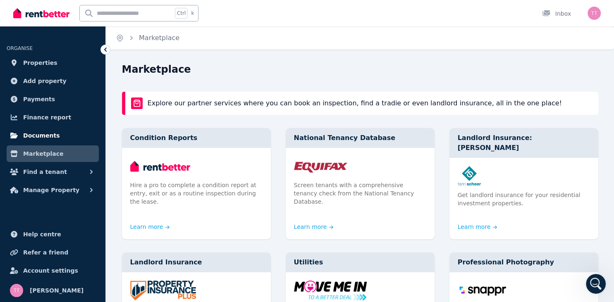
click at [47, 138] on span "Documents" at bounding box center [41, 136] width 37 height 10
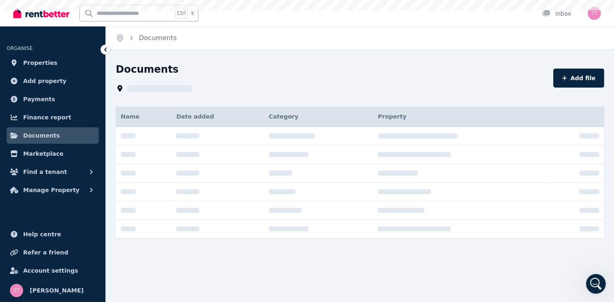
click at [47, 138] on span "Documents" at bounding box center [41, 136] width 37 height 10
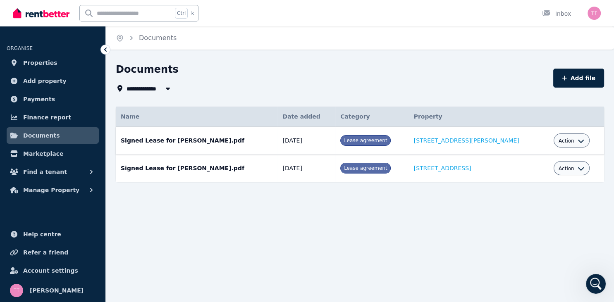
click at [574, 140] on div "Action" at bounding box center [572, 141] width 36 height 14
click at [57, 194] on span "Manage Property" at bounding box center [51, 190] width 56 height 10
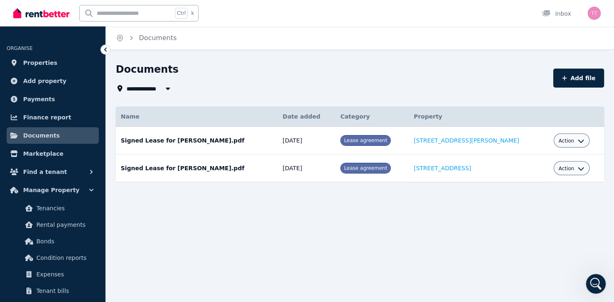
click at [191, 231] on div "**********" at bounding box center [307, 151] width 614 height 302
click at [594, 17] on img "button" at bounding box center [594, 13] width 13 height 13
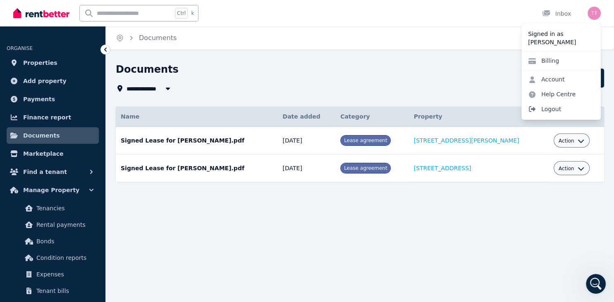
click at [545, 112] on span "Logout" at bounding box center [561, 109] width 79 height 15
